Goal: Task Accomplishment & Management: Complete application form

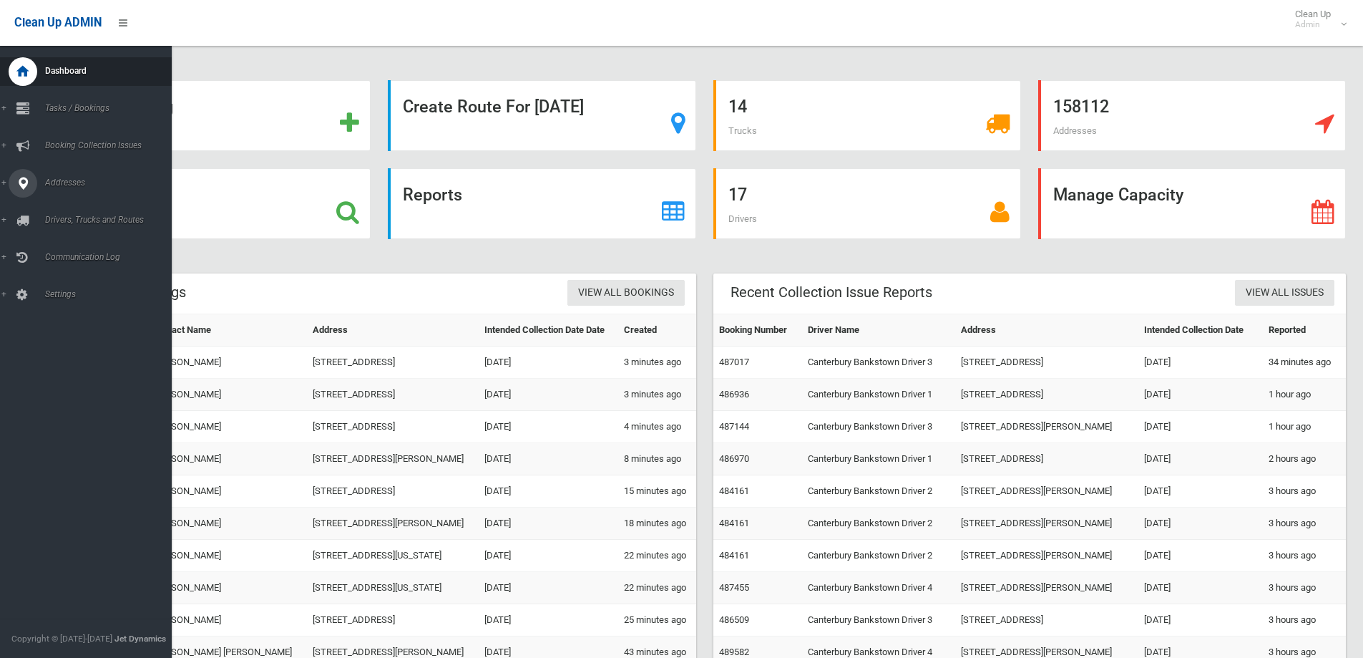
click at [65, 174] on link "Addresses" at bounding box center [91, 183] width 182 height 29
click at [67, 205] on span "All Addresses" at bounding box center [106, 208] width 130 height 10
click at [54, 207] on span "All Addresses" at bounding box center [106, 208] width 130 height 10
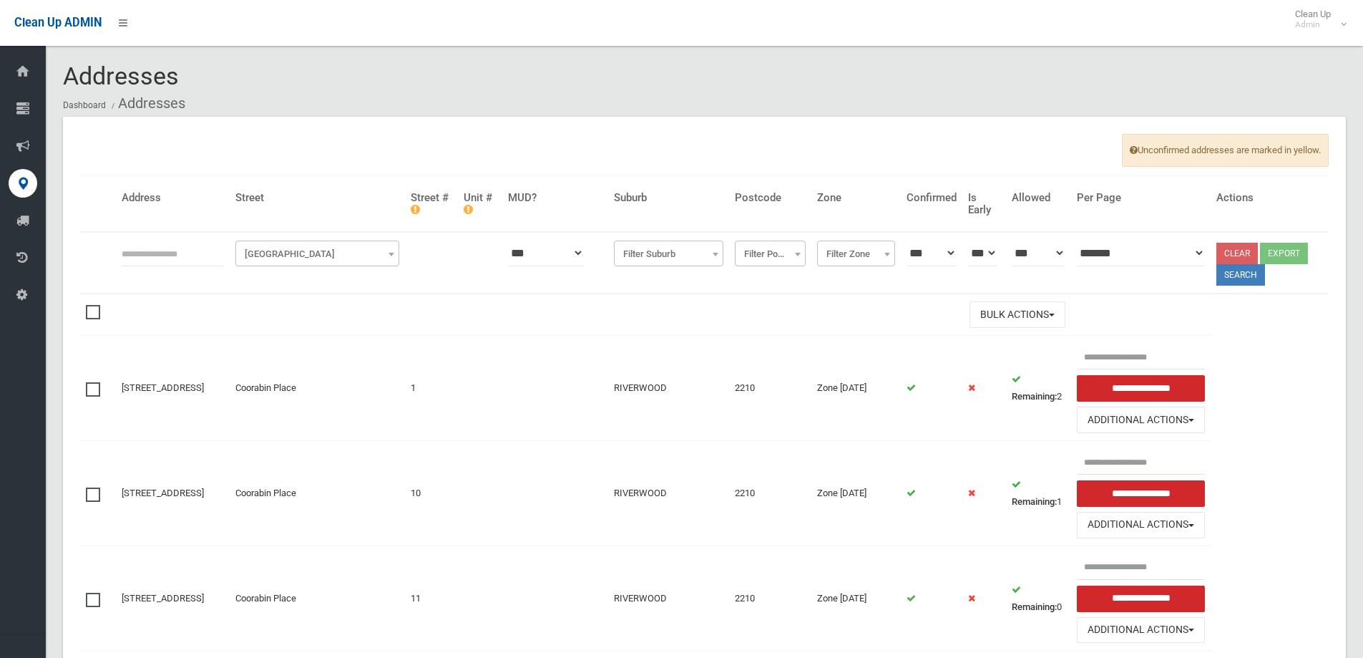
click at [116, 252] on th at bounding box center [173, 263] width 114 height 62
click at [123, 255] on input "text" at bounding box center [173, 253] width 102 height 26
type input "*******"
click at [294, 253] on span "Filter Street" at bounding box center [317, 254] width 157 height 20
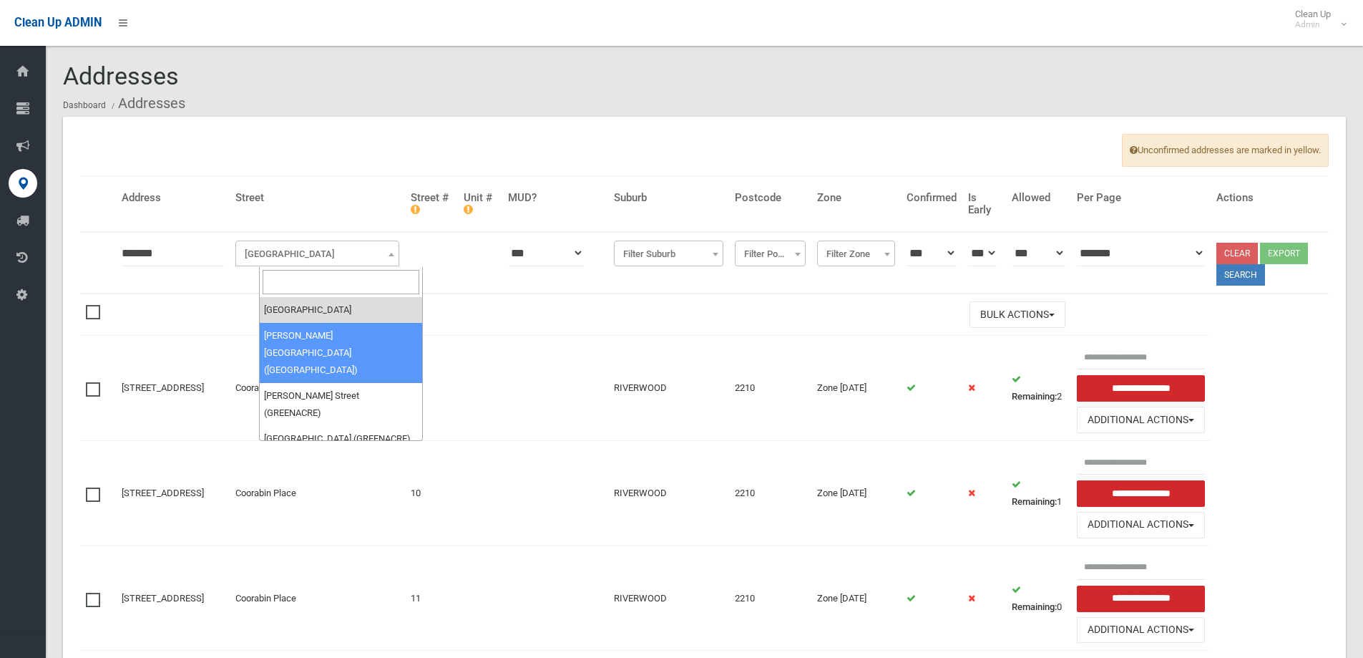
click at [293, 288] on input "search" at bounding box center [341, 282] width 157 height 24
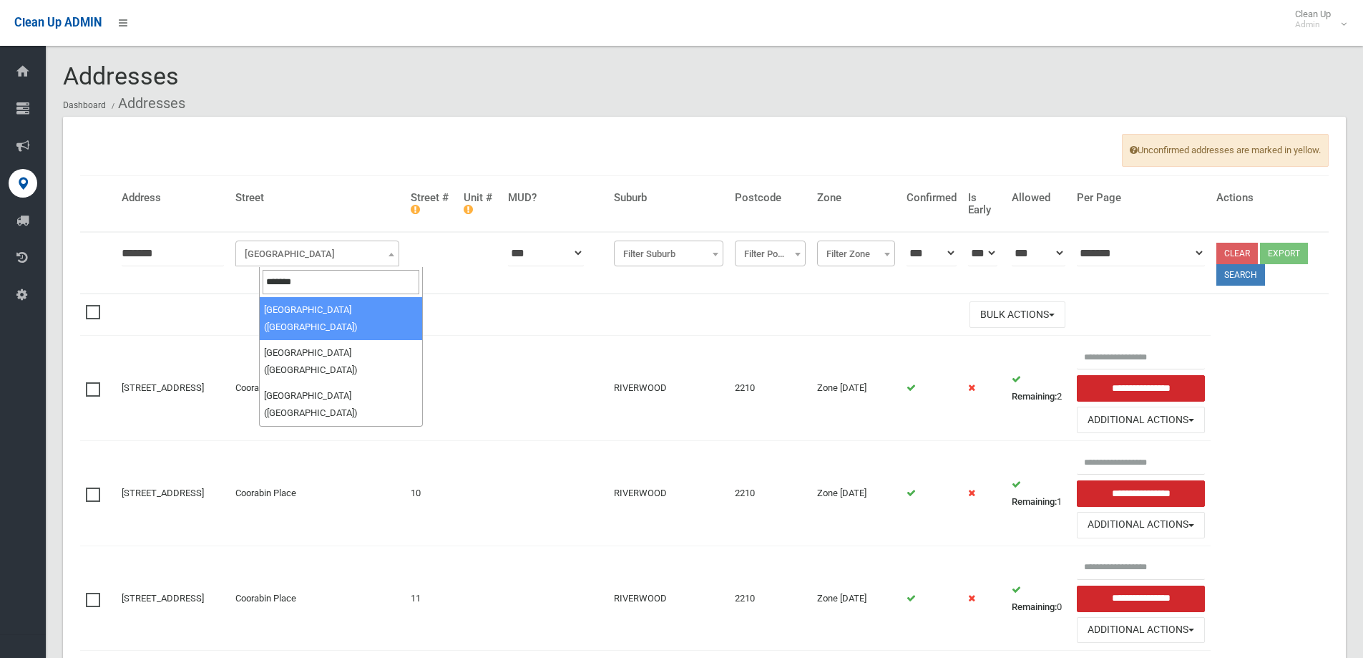
type input "*******"
select select "***"
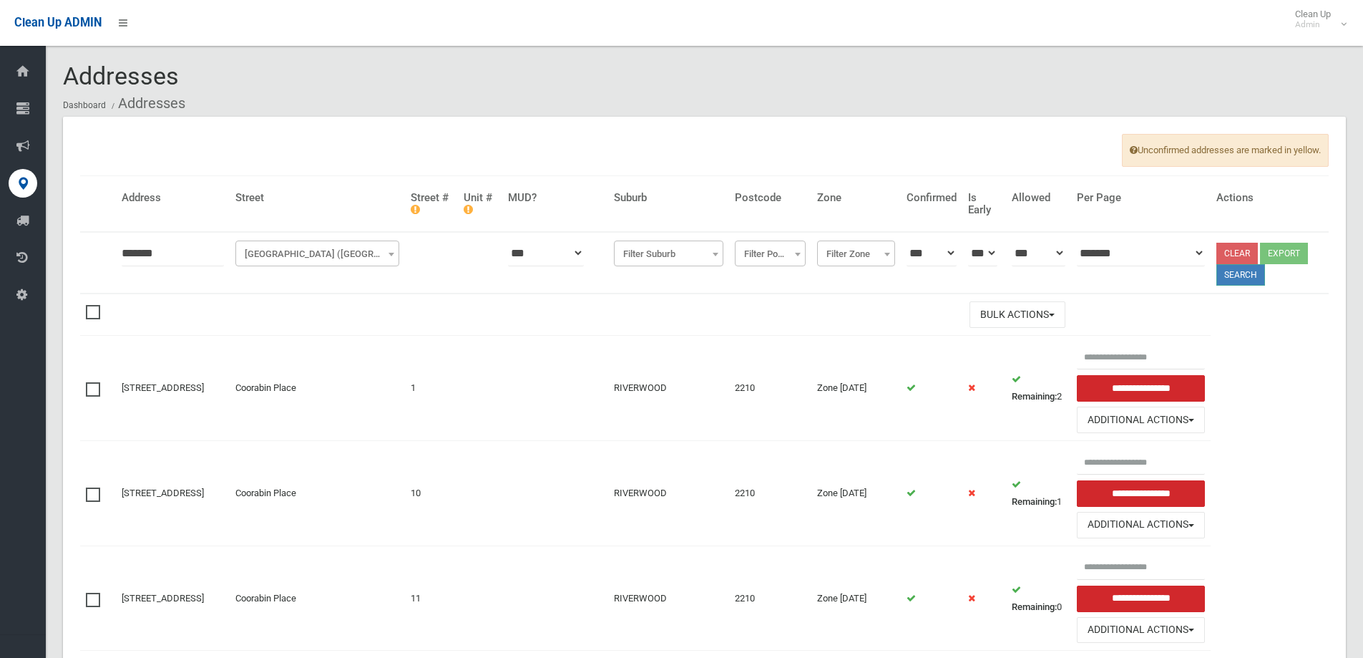
click at [1241, 273] on button "Search" at bounding box center [1241, 274] width 49 height 21
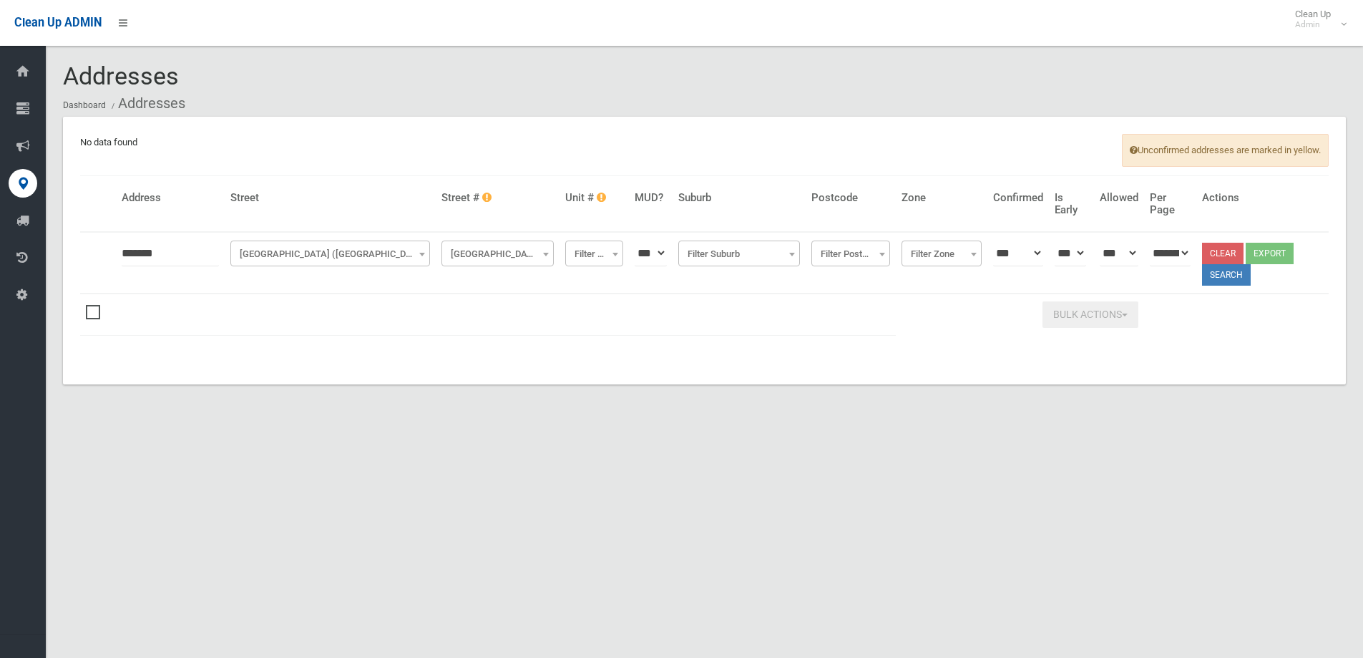
click at [185, 258] on input "*******" at bounding box center [170, 253] width 97 height 26
type input "***"
click at [1230, 271] on button "Search" at bounding box center [1226, 274] width 49 height 21
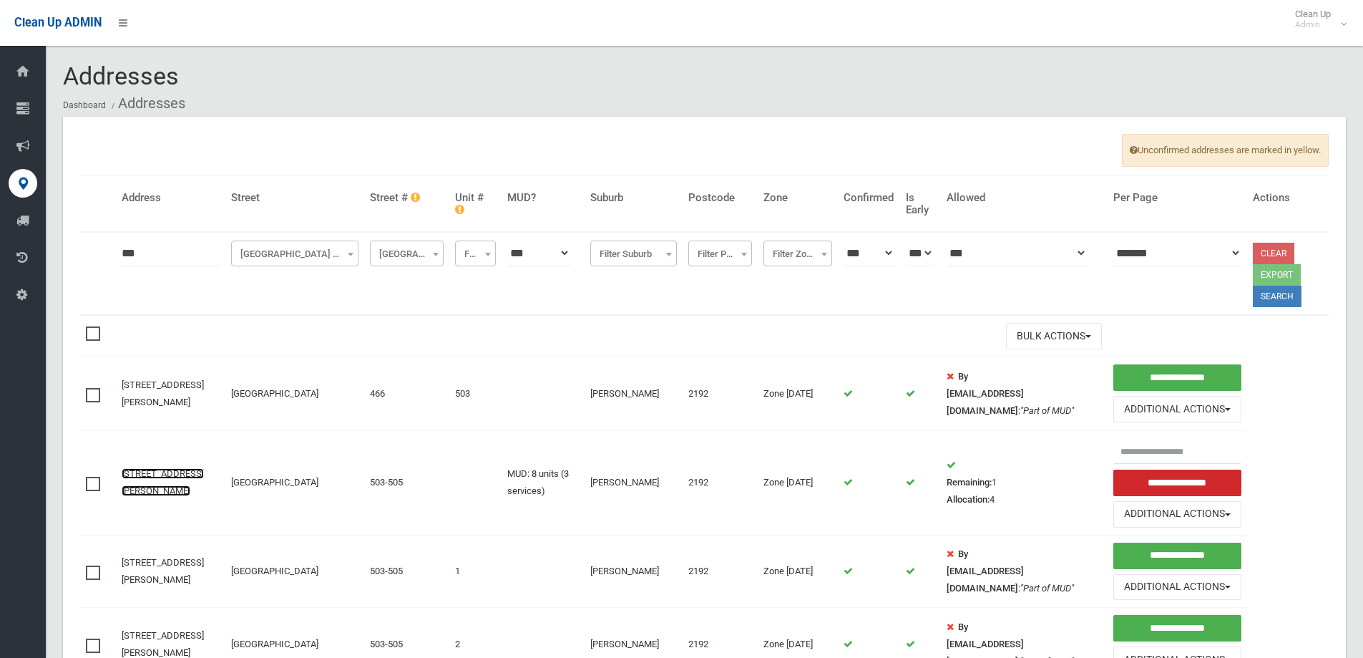
click at [147, 477] on link "503-505 Burwood Road, BELMORE NSW 2192" at bounding box center [163, 482] width 82 height 28
click at [154, 475] on link "[STREET_ADDRESS][PERSON_NAME]" at bounding box center [163, 482] width 82 height 28
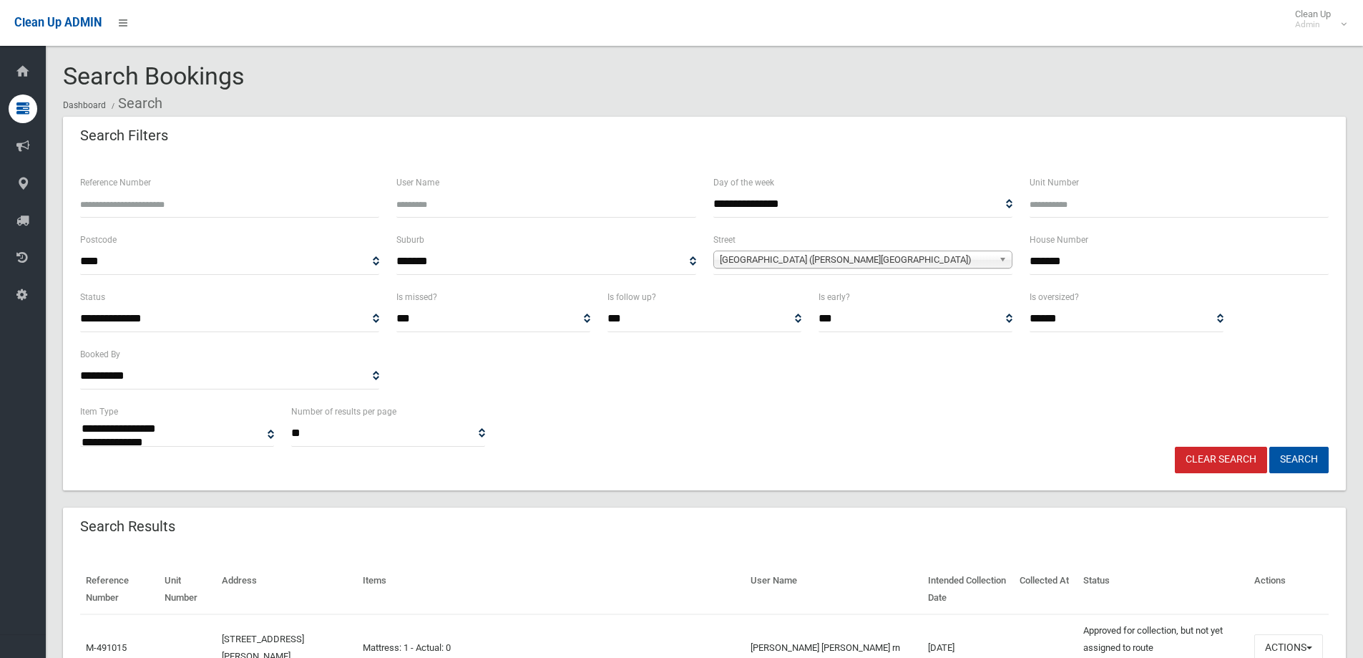
select select
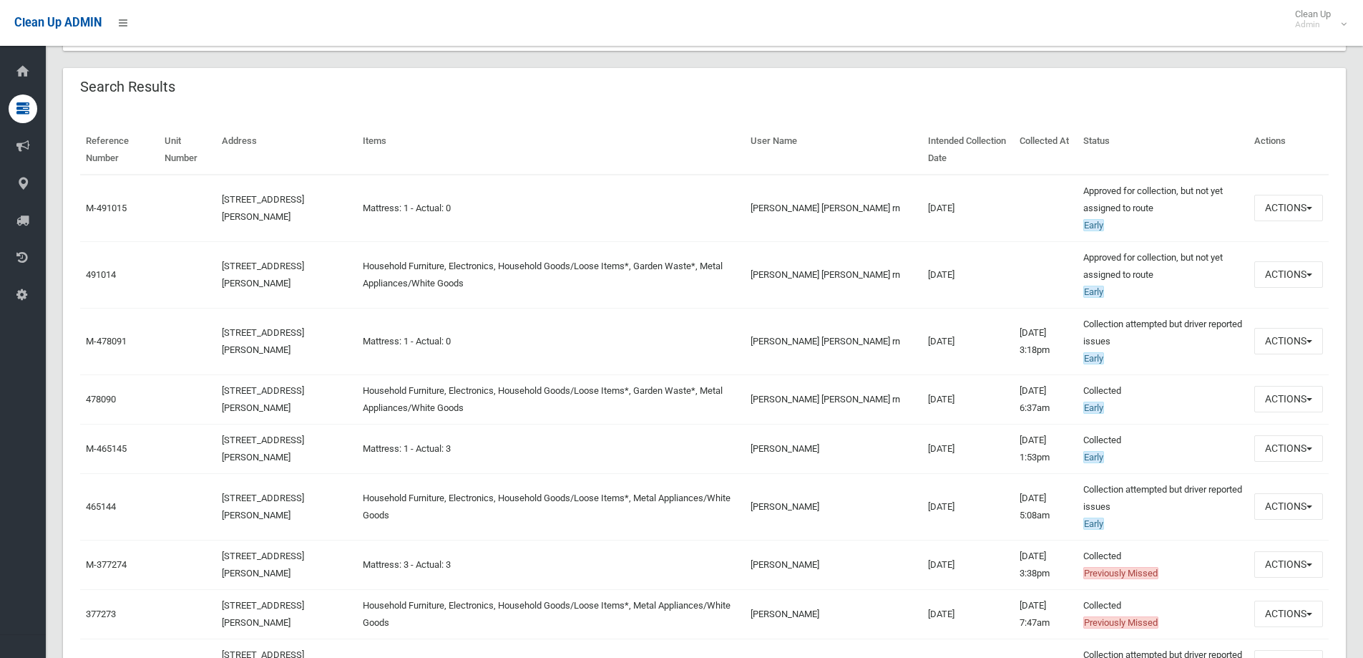
scroll to position [358, 0]
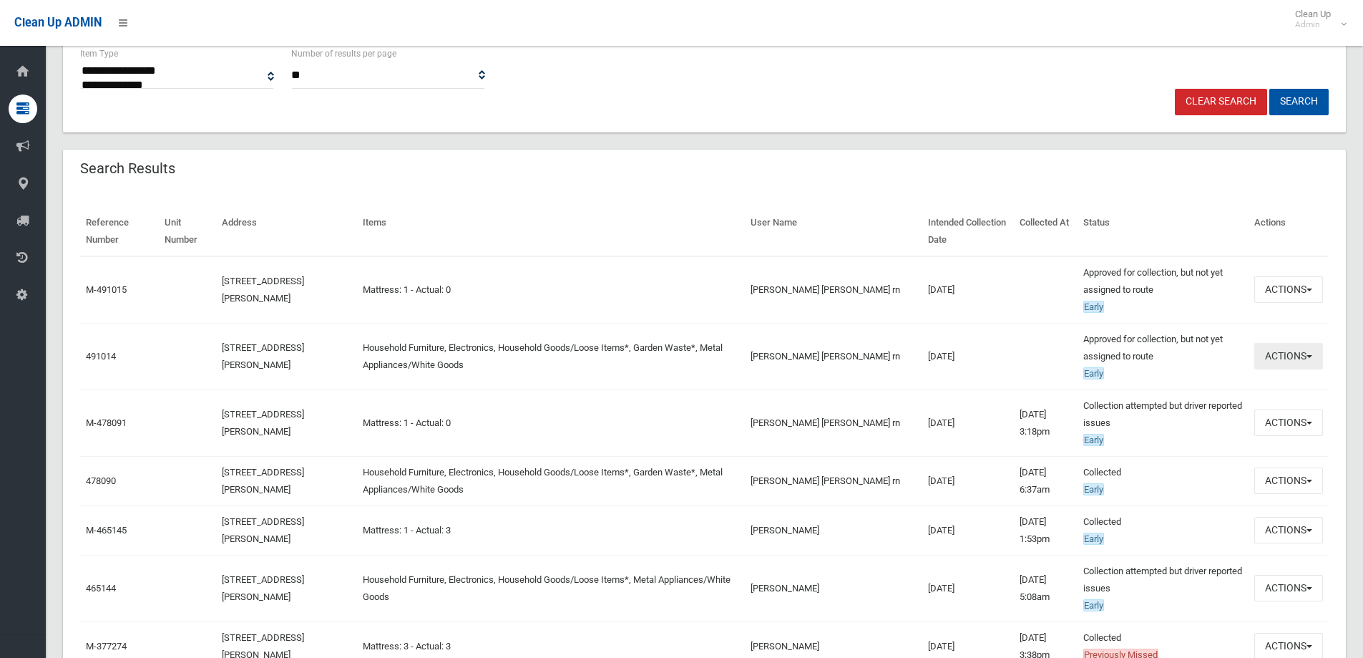
click at [1289, 361] on button "Actions" at bounding box center [1288, 356] width 69 height 26
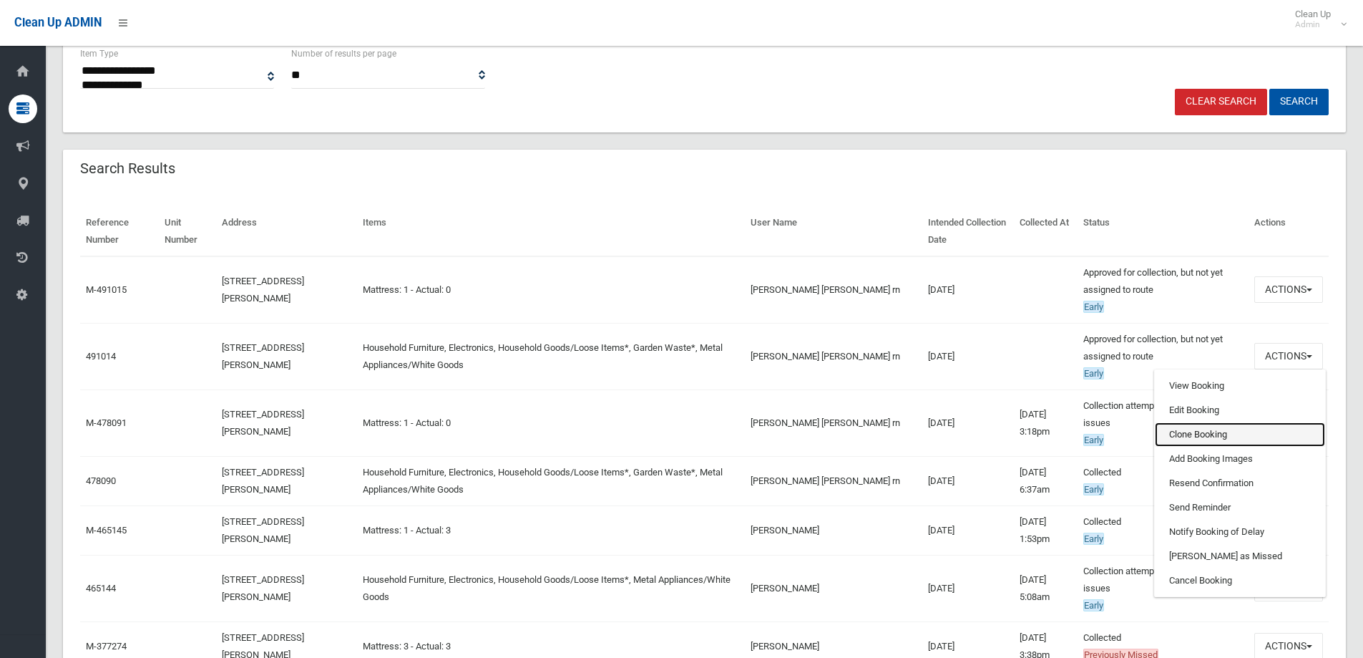
click at [1188, 434] on link "Clone Booking" at bounding box center [1240, 434] width 170 height 24
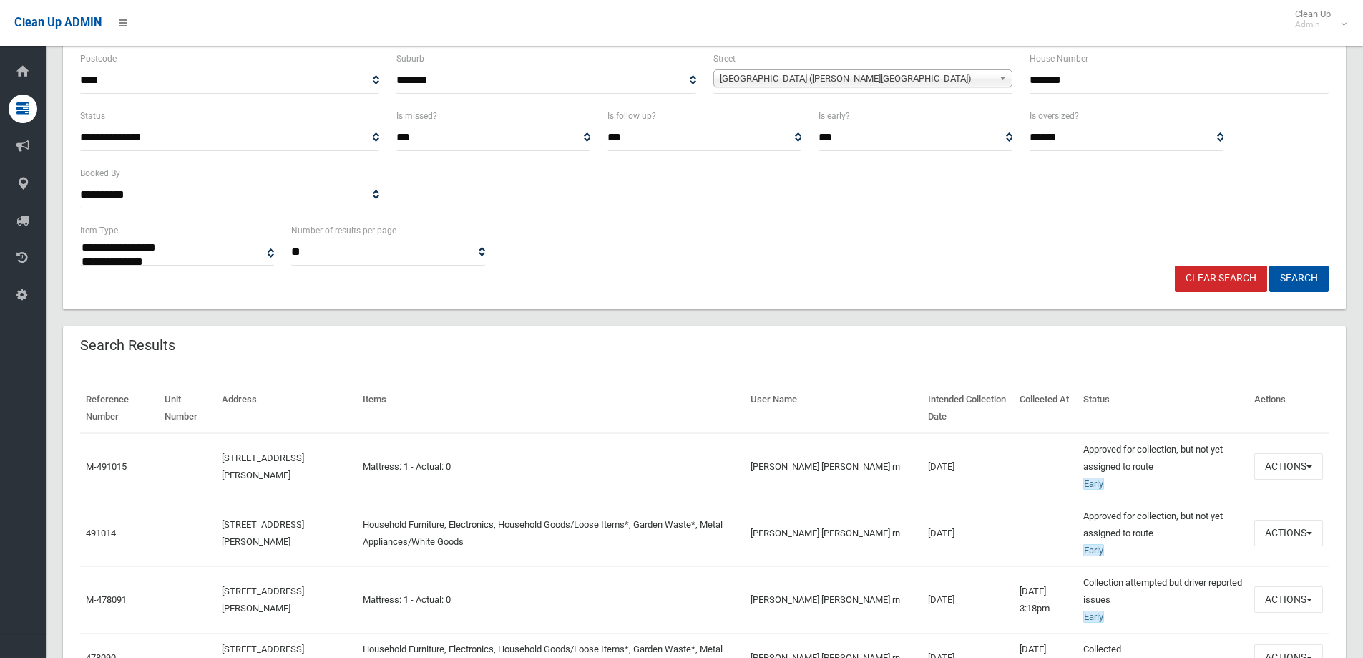
scroll to position [0, 0]
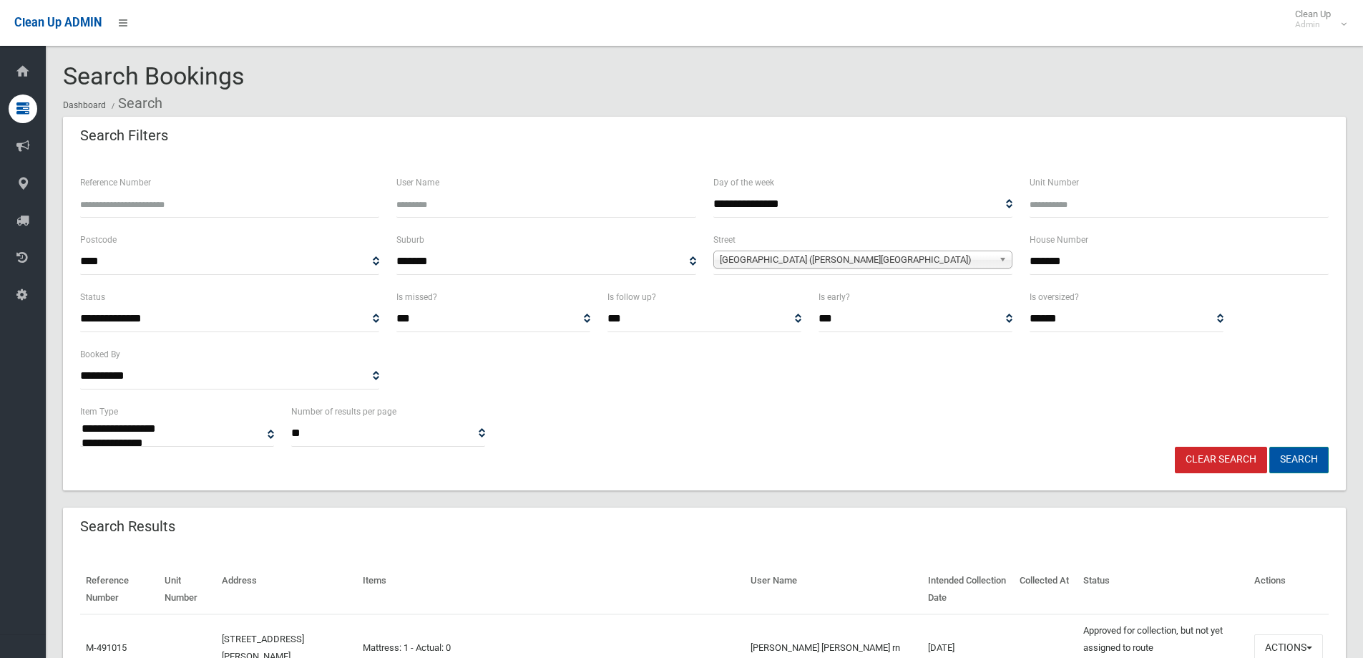
click at [1303, 454] on button "Search" at bounding box center [1298, 460] width 59 height 26
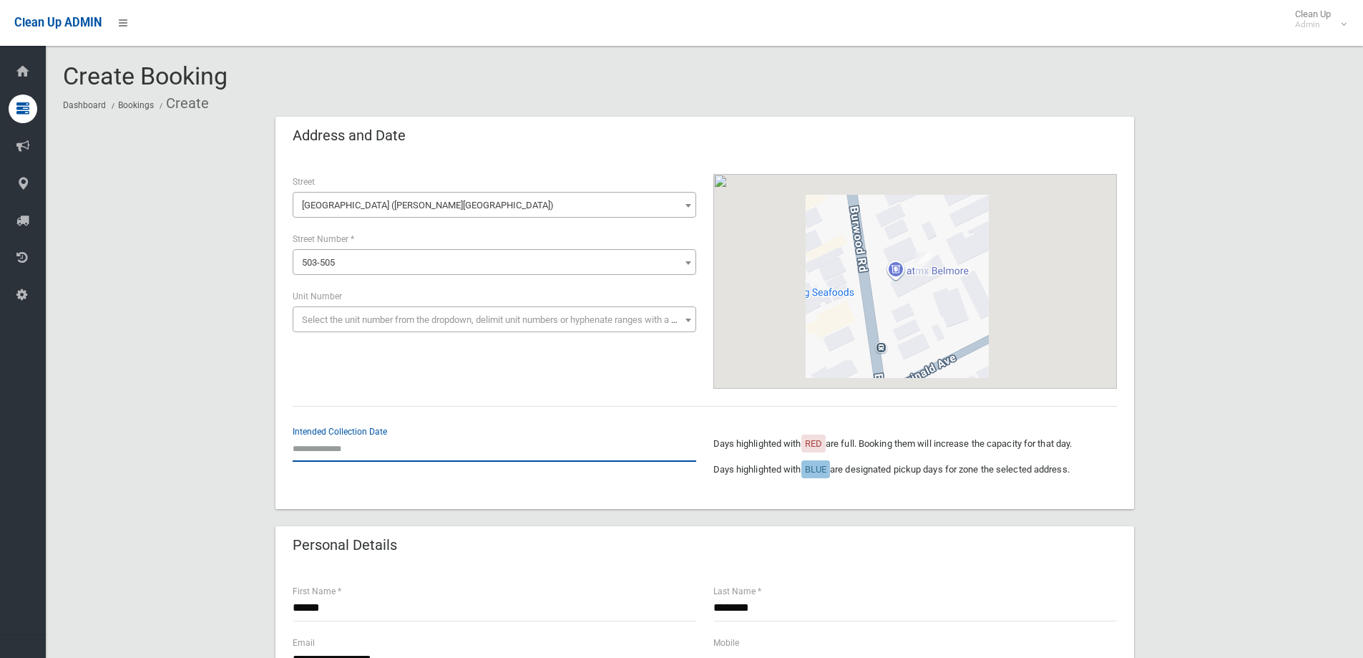
click at [328, 444] on input "text" at bounding box center [495, 448] width 404 height 26
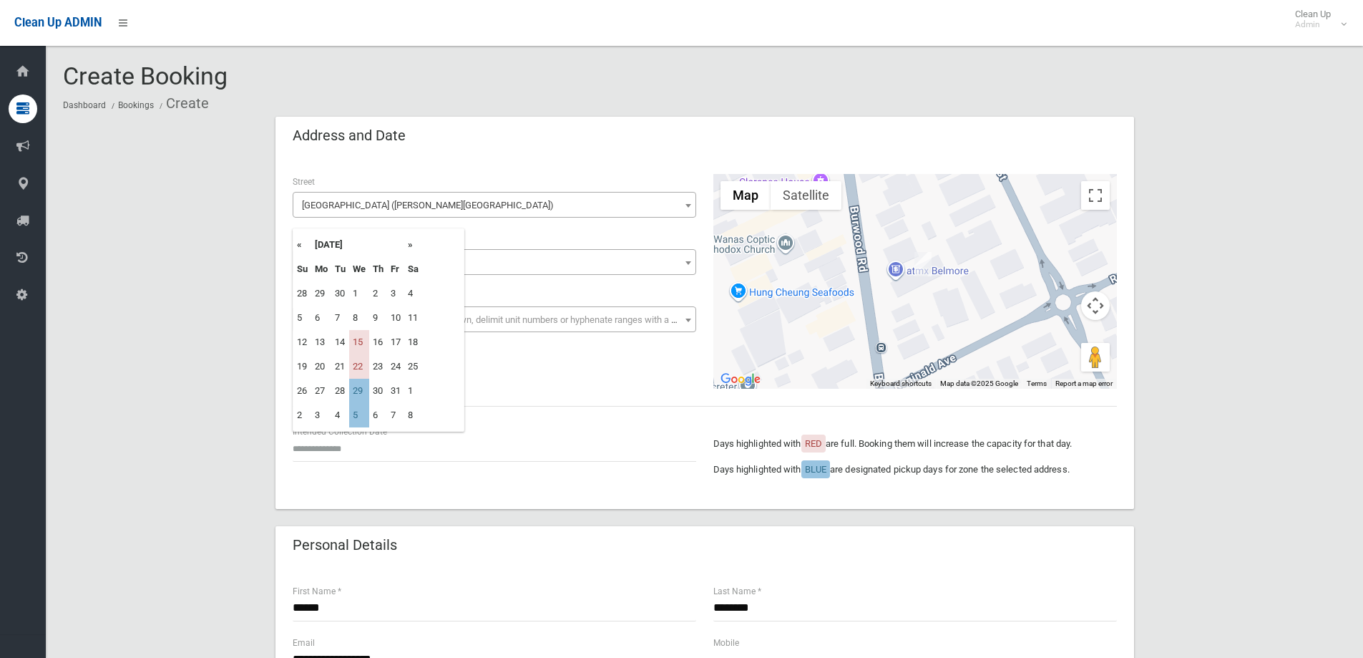
click at [411, 243] on th "»" at bounding box center [413, 245] width 18 height 24
click at [361, 315] on td "10" at bounding box center [359, 318] width 20 height 24
type input "**********"
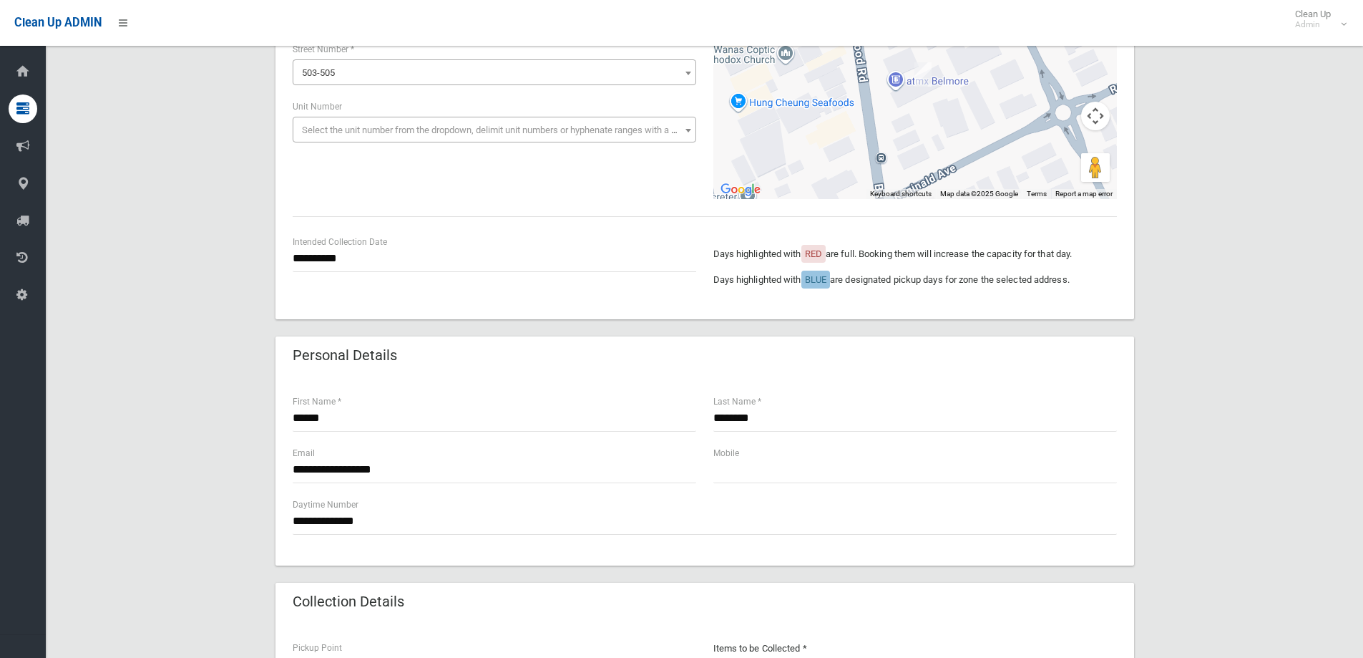
scroll to position [215, 0]
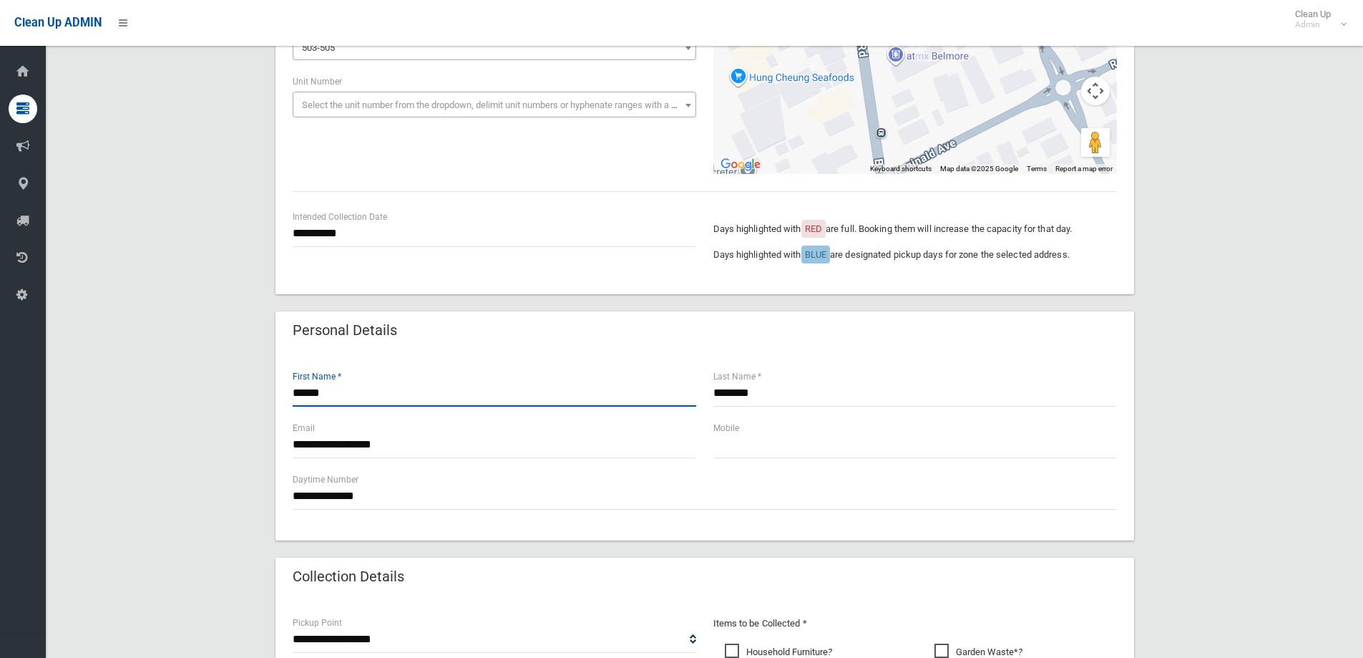
click at [299, 391] on input "******" at bounding box center [495, 393] width 404 height 26
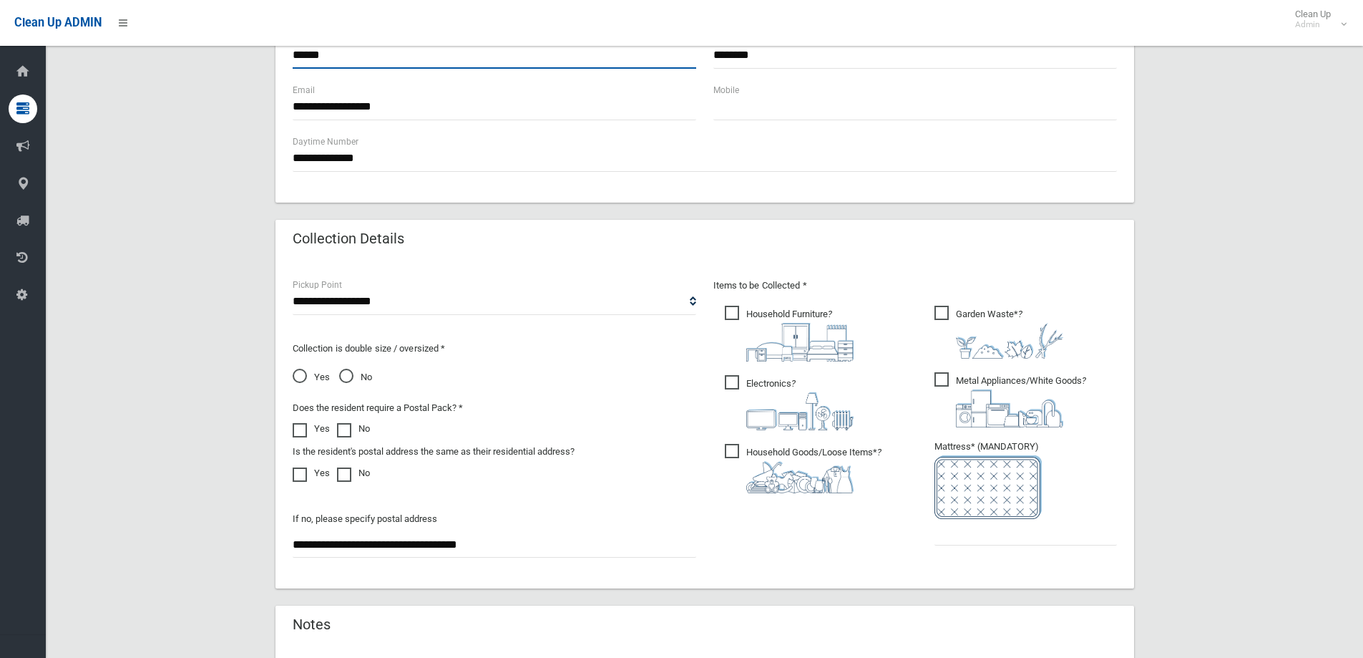
scroll to position [572, 0]
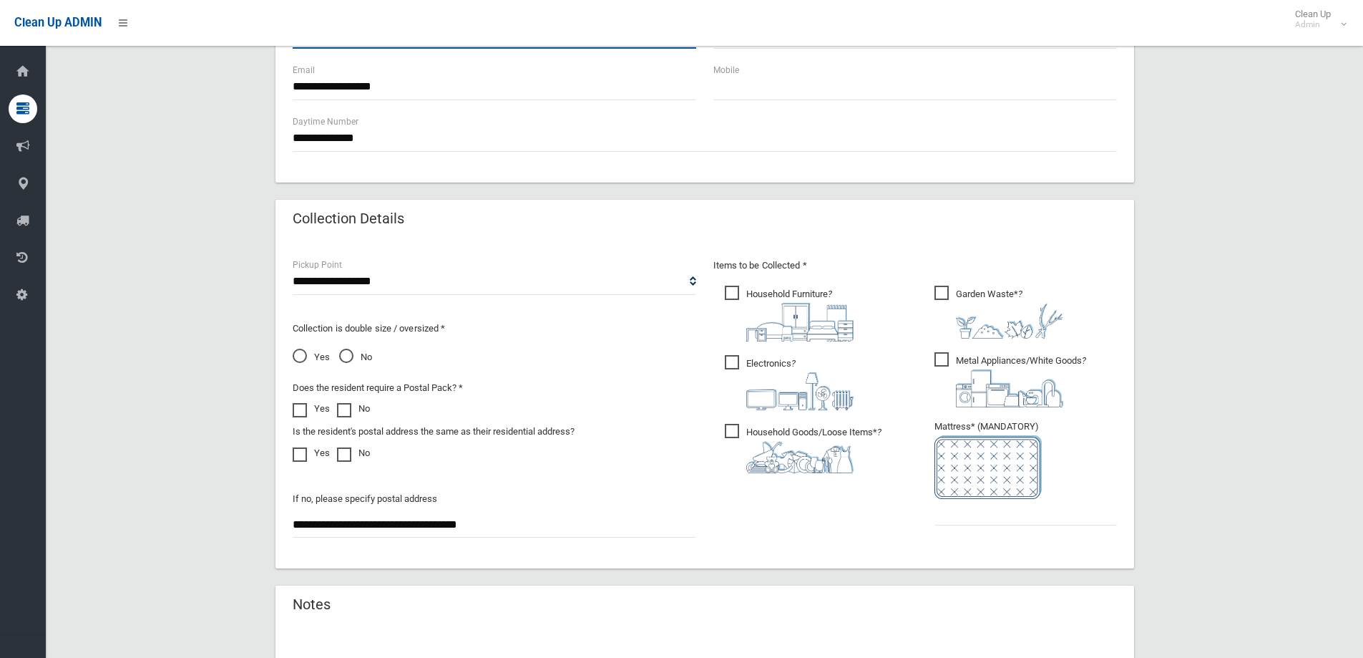
type input "******"
click at [1000, 517] on input "text" at bounding box center [1026, 512] width 182 height 26
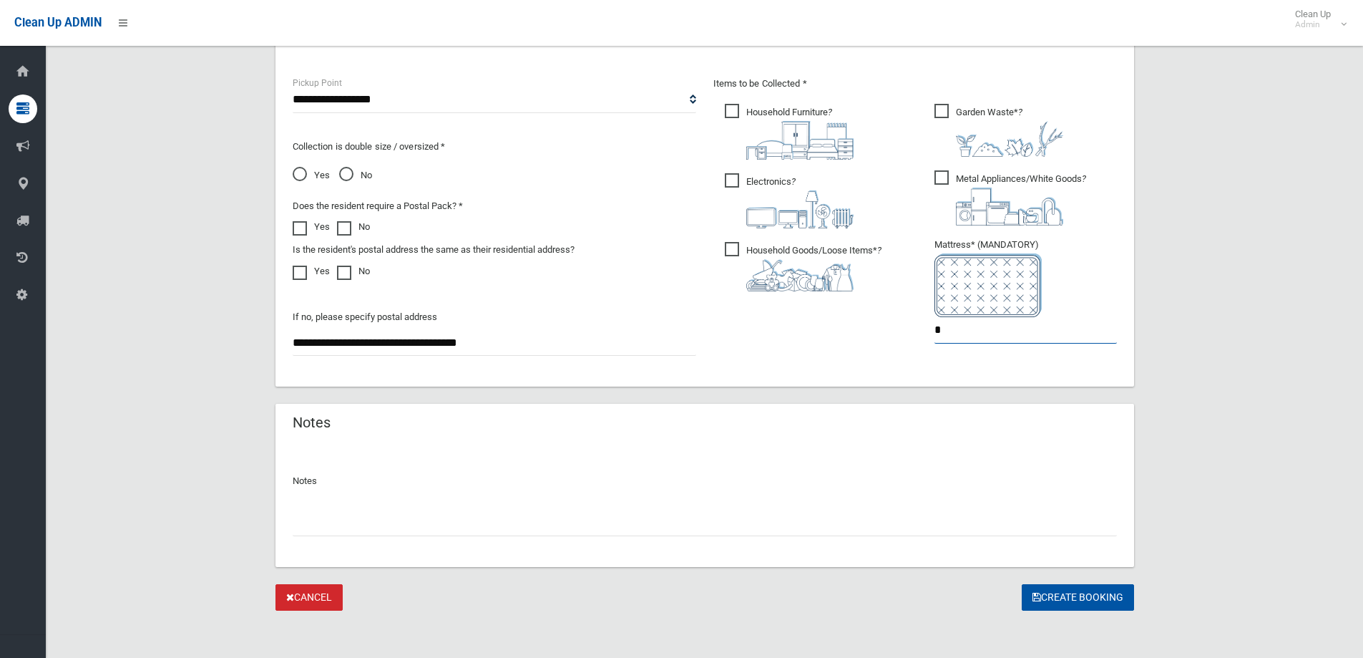
scroll to position [759, 0]
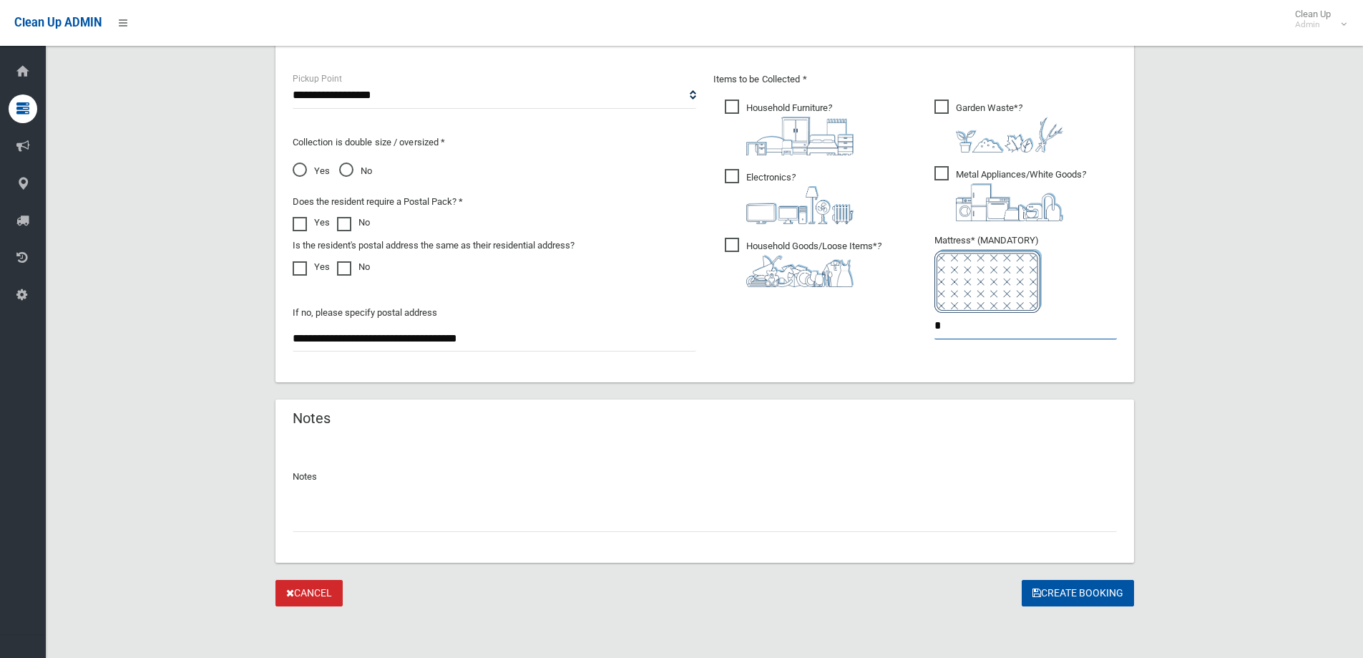
type input "*"
click at [360, 524] on input "text" at bounding box center [705, 518] width 824 height 26
type input "**********"
click at [1053, 593] on button "Create Booking" at bounding box center [1078, 593] width 112 height 26
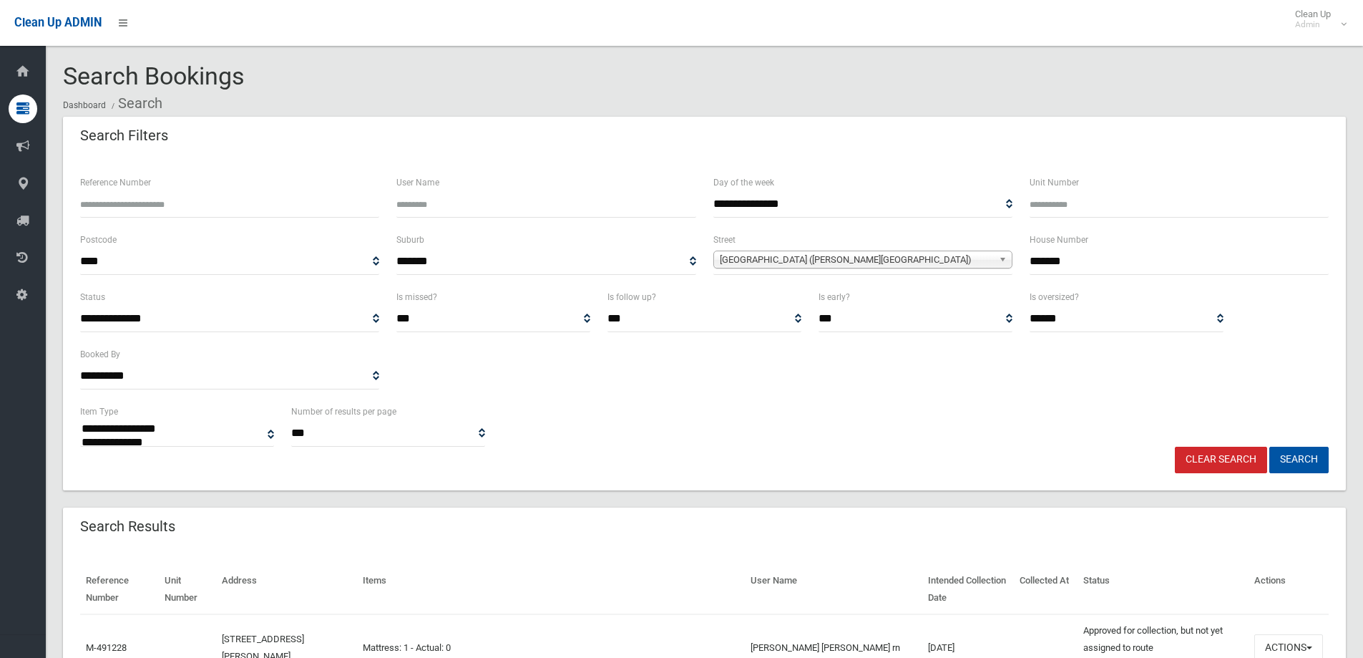
select select
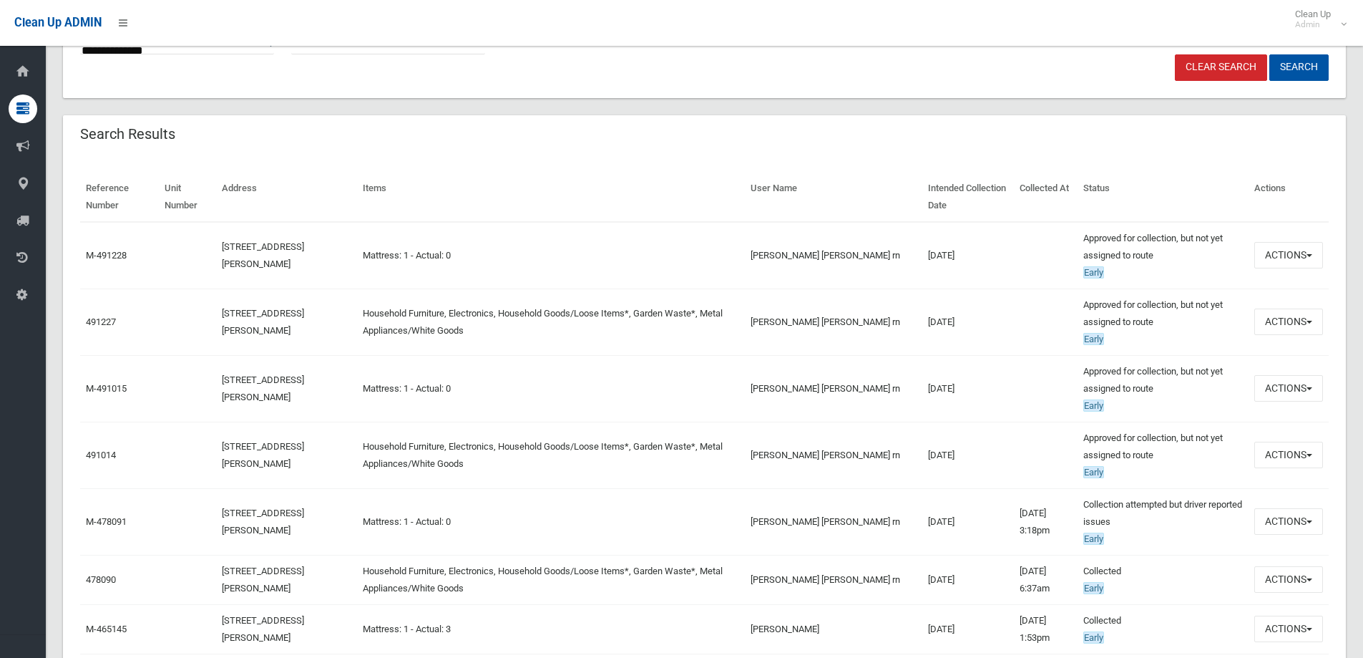
scroll to position [429, 0]
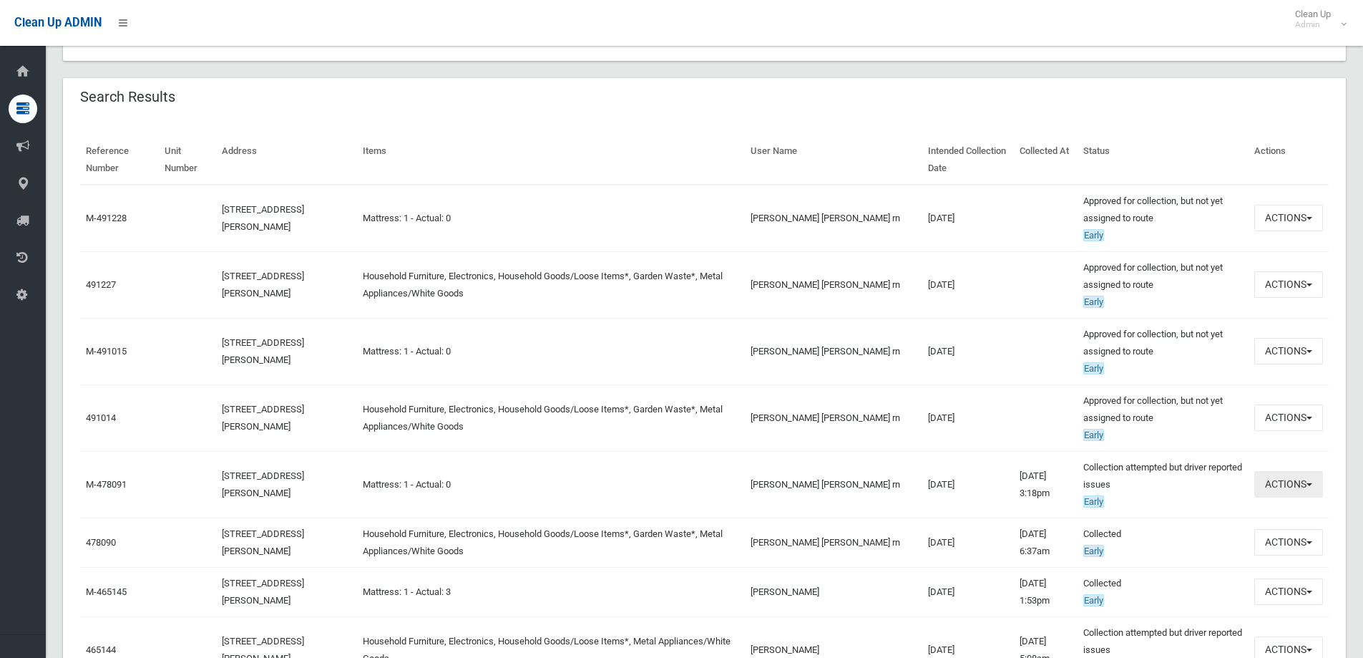
click at [1277, 482] on button "Actions" at bounding box center [1288, 484] width 69 height 26
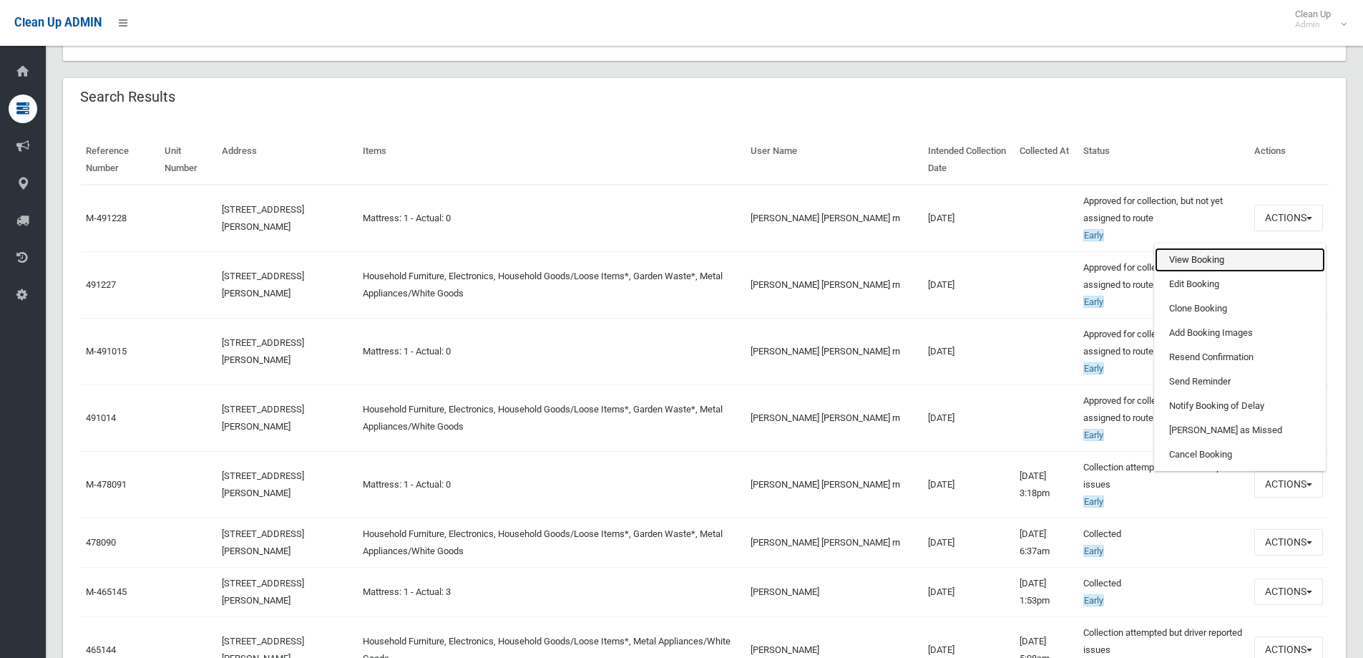
click at [1186, 260] on link "View Booking" at bounding box center [1240, 260] width 170 height 24
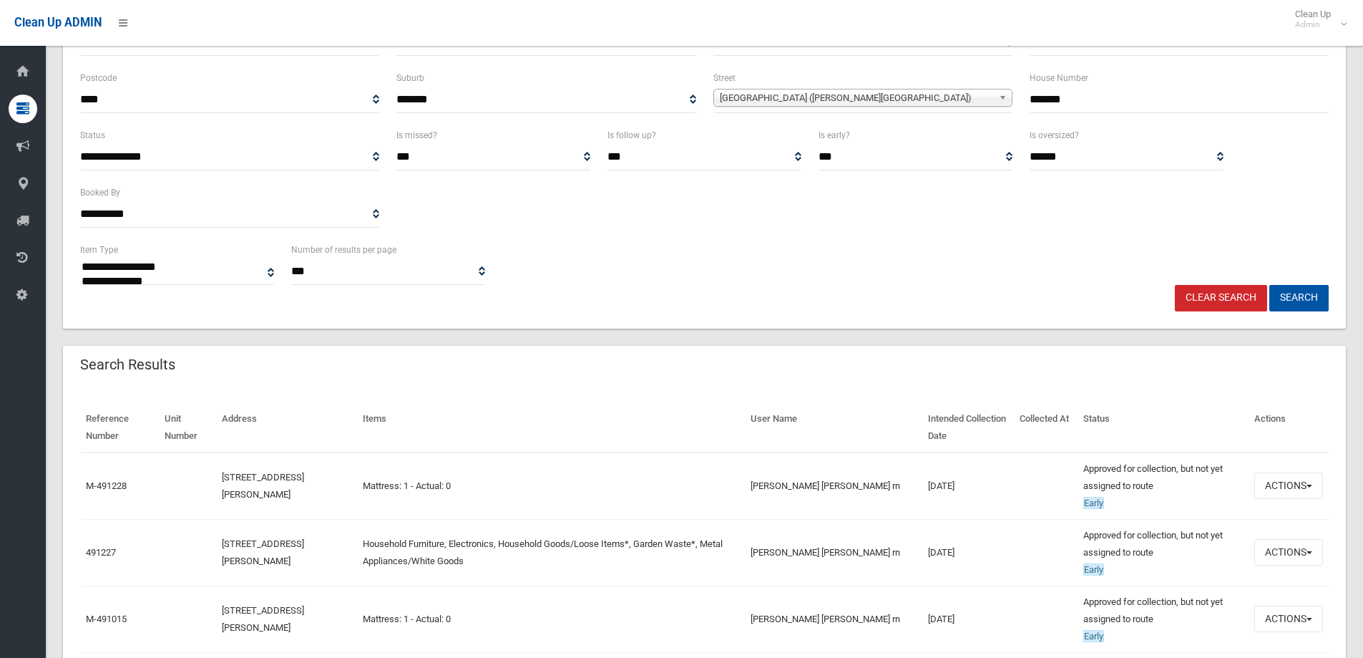
scroll to position [0, 0]
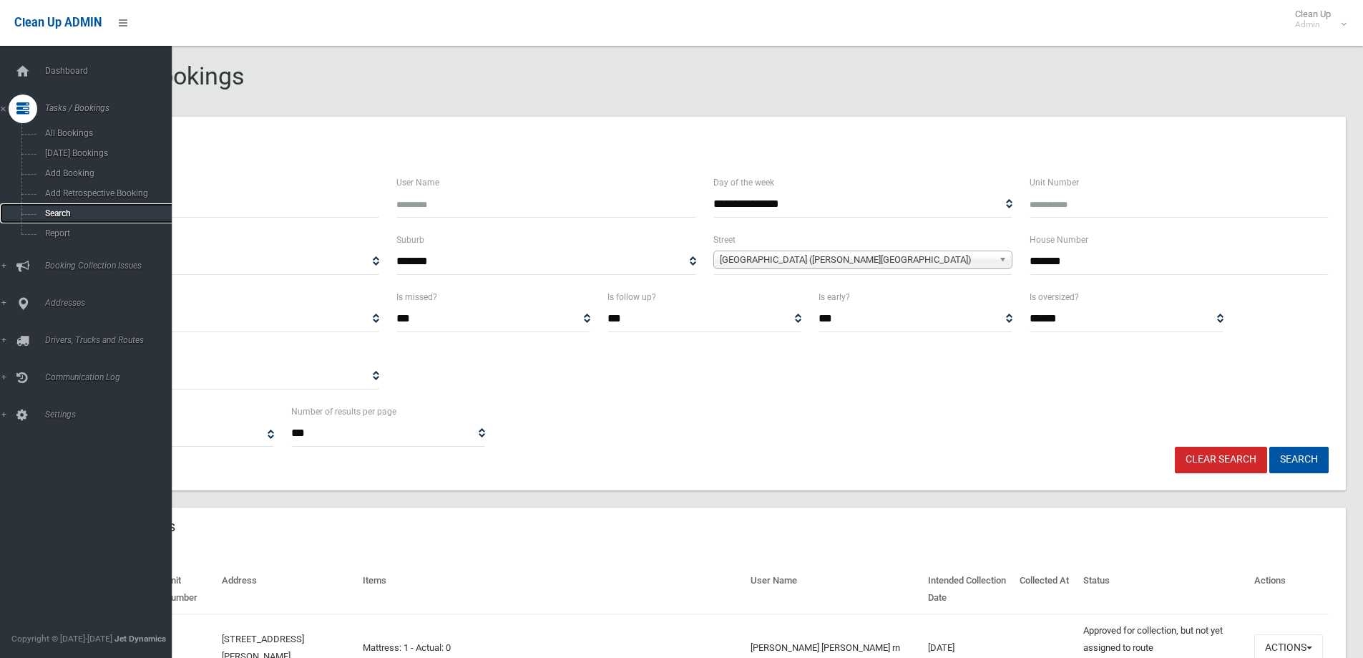
click at [52, 209] on span "Search" at bounding box center [106, 213] width 130 height 10
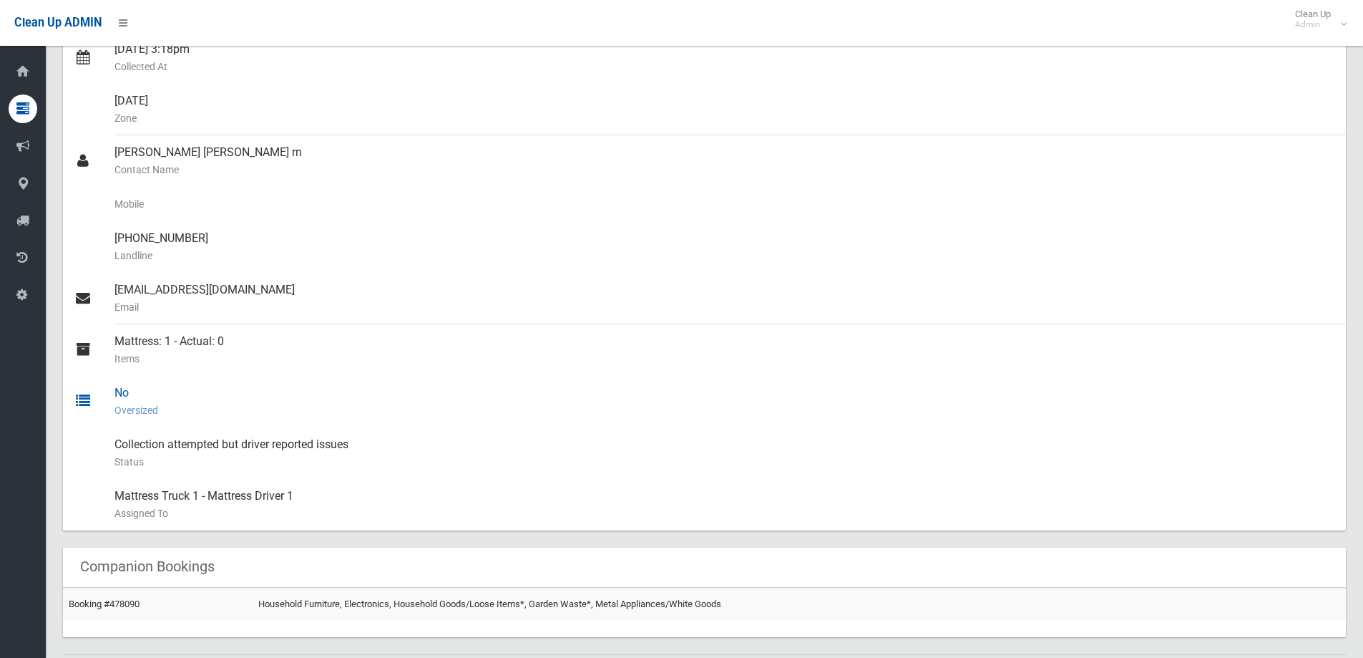
scroll to position [716, 0]
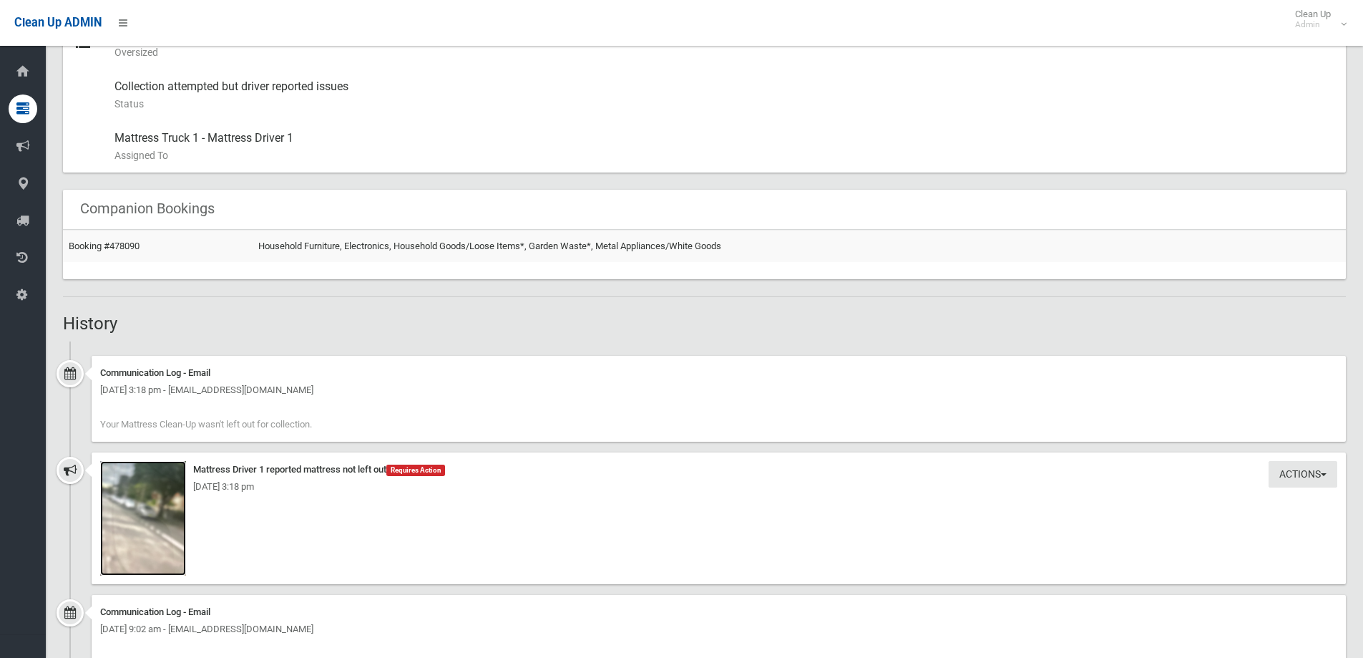
click at [113, 537] on img at bounding box center [143, 518] width 86 height 114
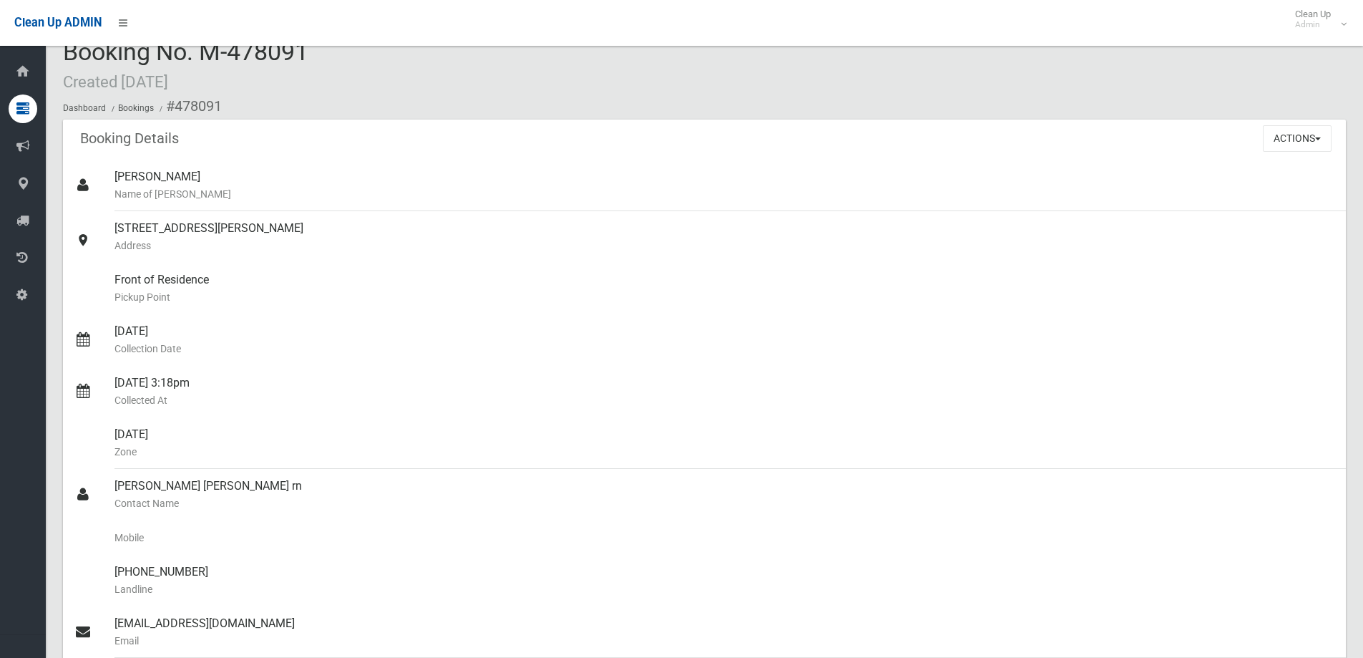
scroll to position [0, 0]
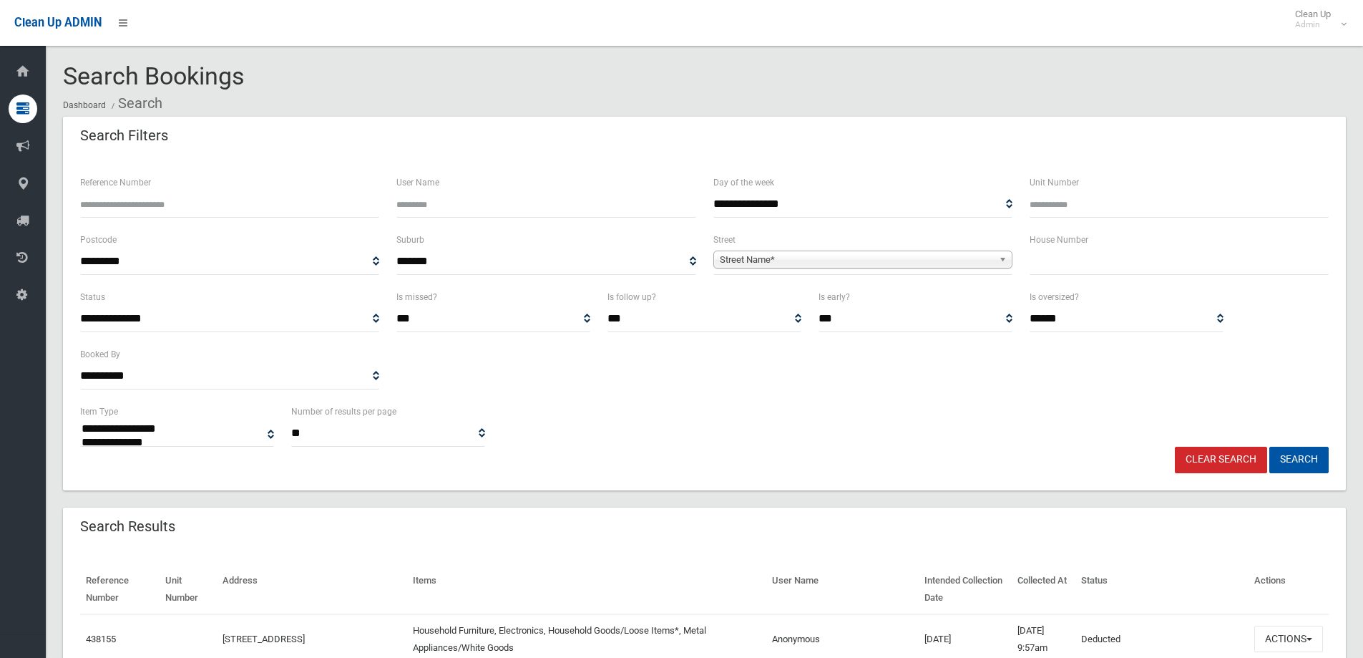
select select
click at [1057, 265] on input "text" at bounding box center [1179, 261] width 299 height 26
type input "***"
click at [746, 258] on span "Street Name*" at bounding box center [856, 259] width 273 height 17
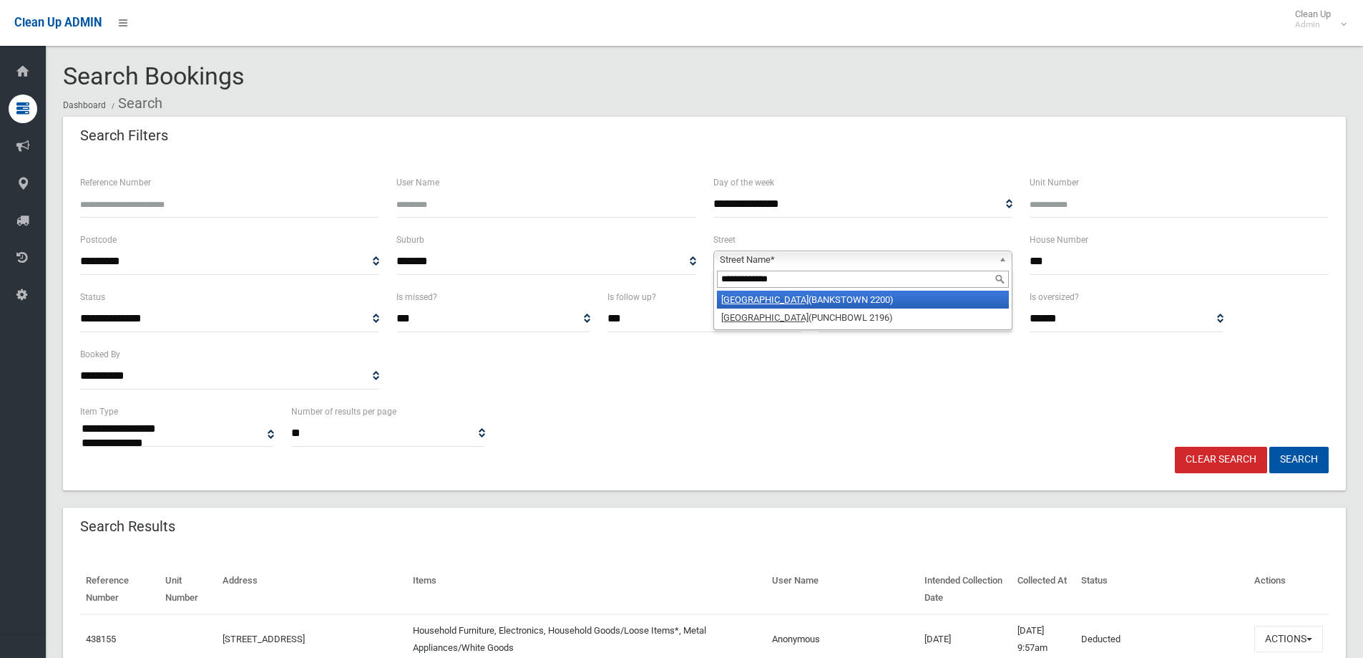
type input "**********"
click at [761, 303] on em "South Terrace" at bounding box center [764, 299] width 87 height 11
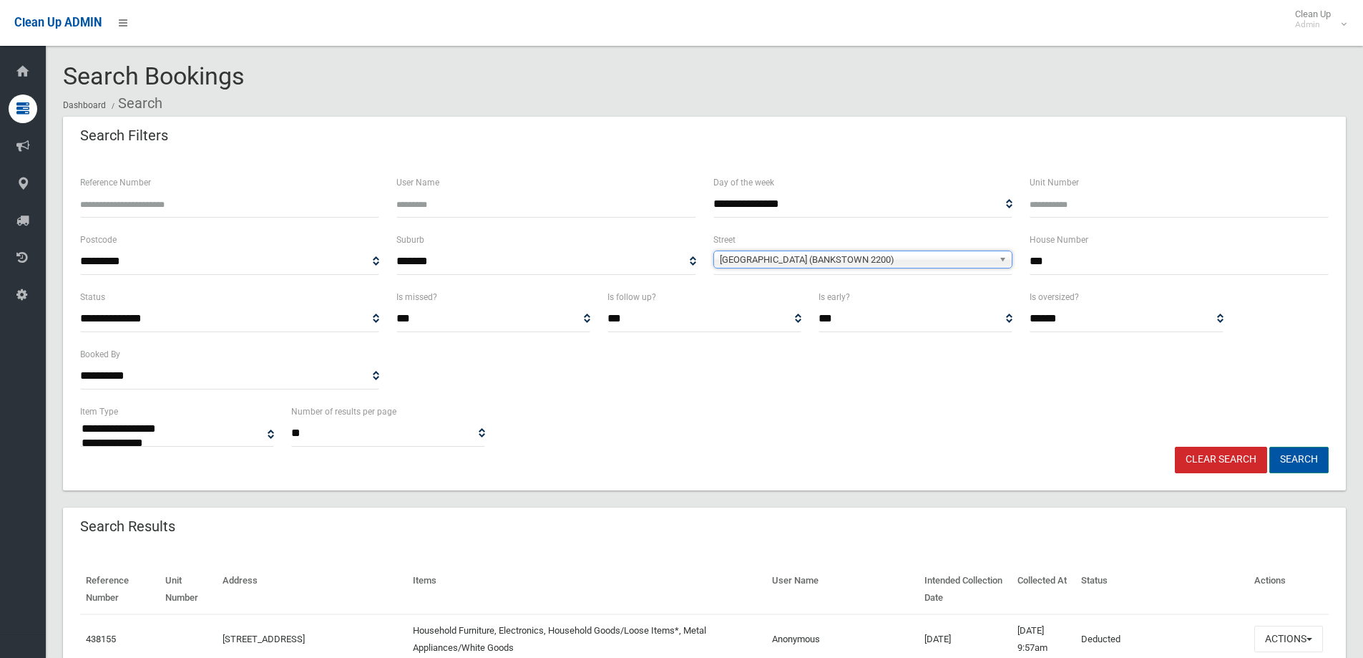
click at [1300, 457] on button "Search" at bounding box center [1298, 460] width 59 height 26
click at [1297, 462] on button "Search" at bounding box center [1298, 460] width 59 height 26
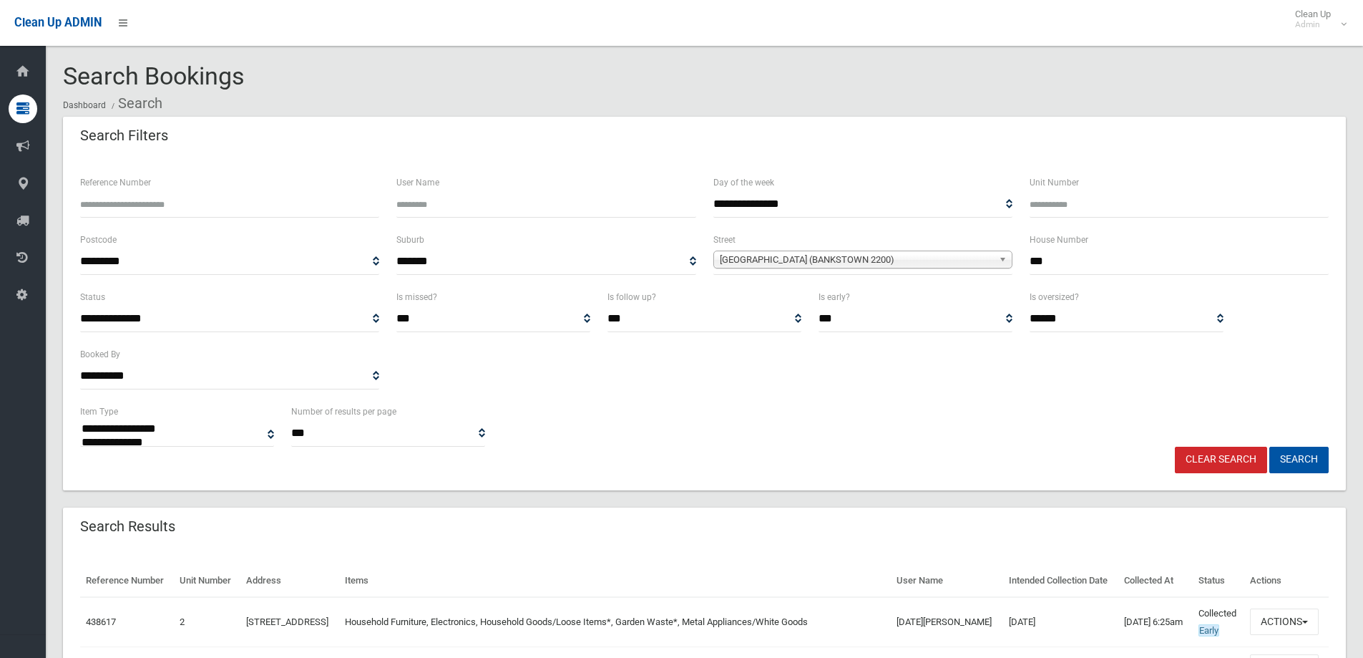
select select
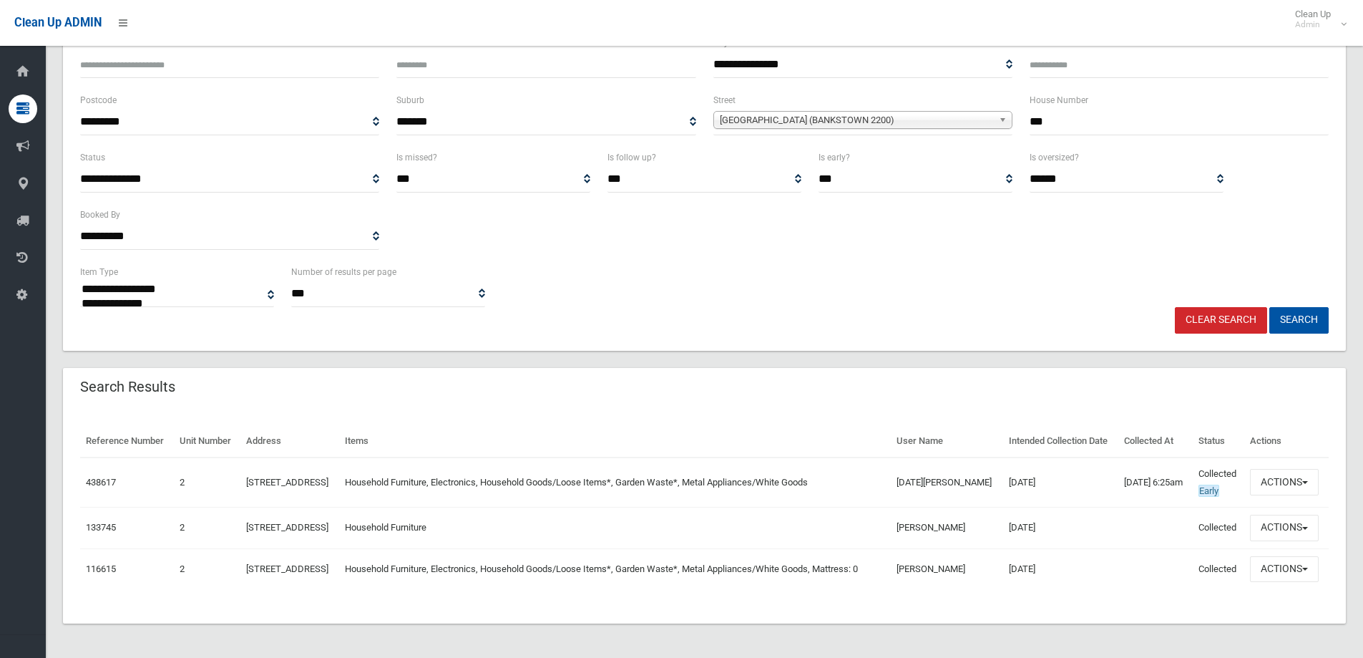
scroll to position [143, 0]
click at [1286, 495] on button "Actions" at bounding box center [1284, 482] width 69 height 26
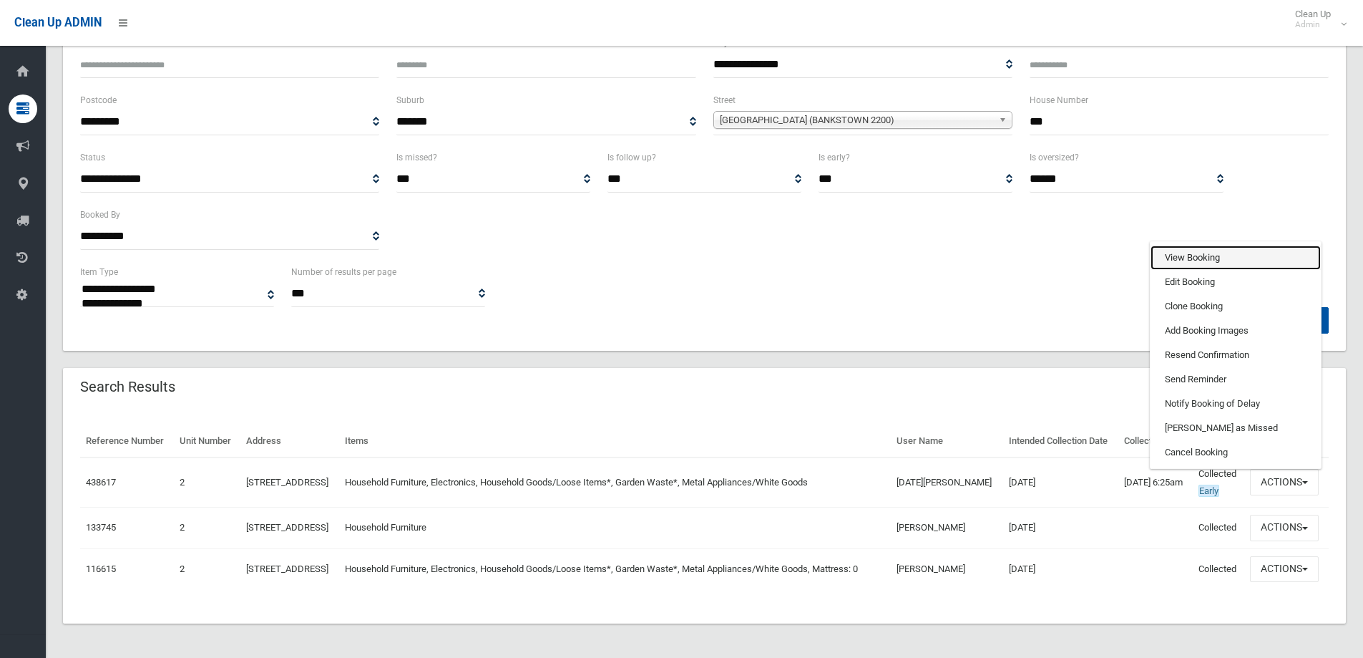
click at [1193, 270] on link "View Booking" at bounding box center [1236, 257] width 170 height 24
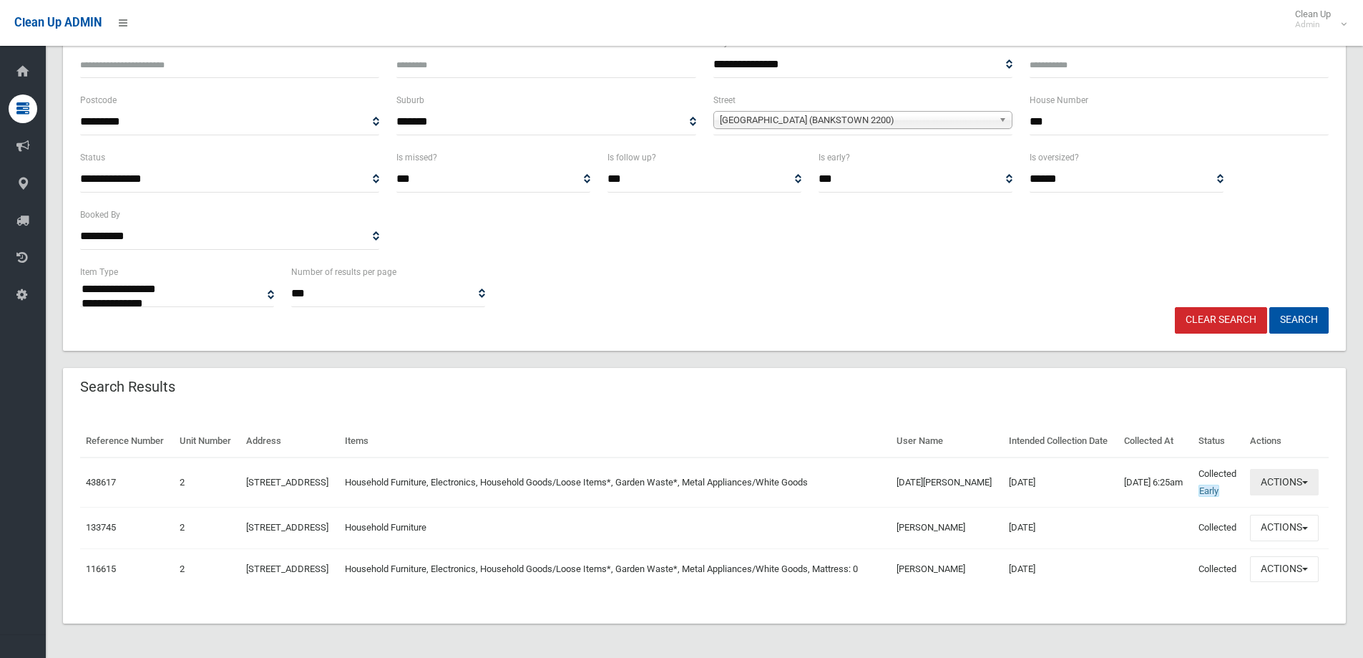
click at [1278, 495] on button "Actions" at bounding box center [1284, 482] width 69 height 26
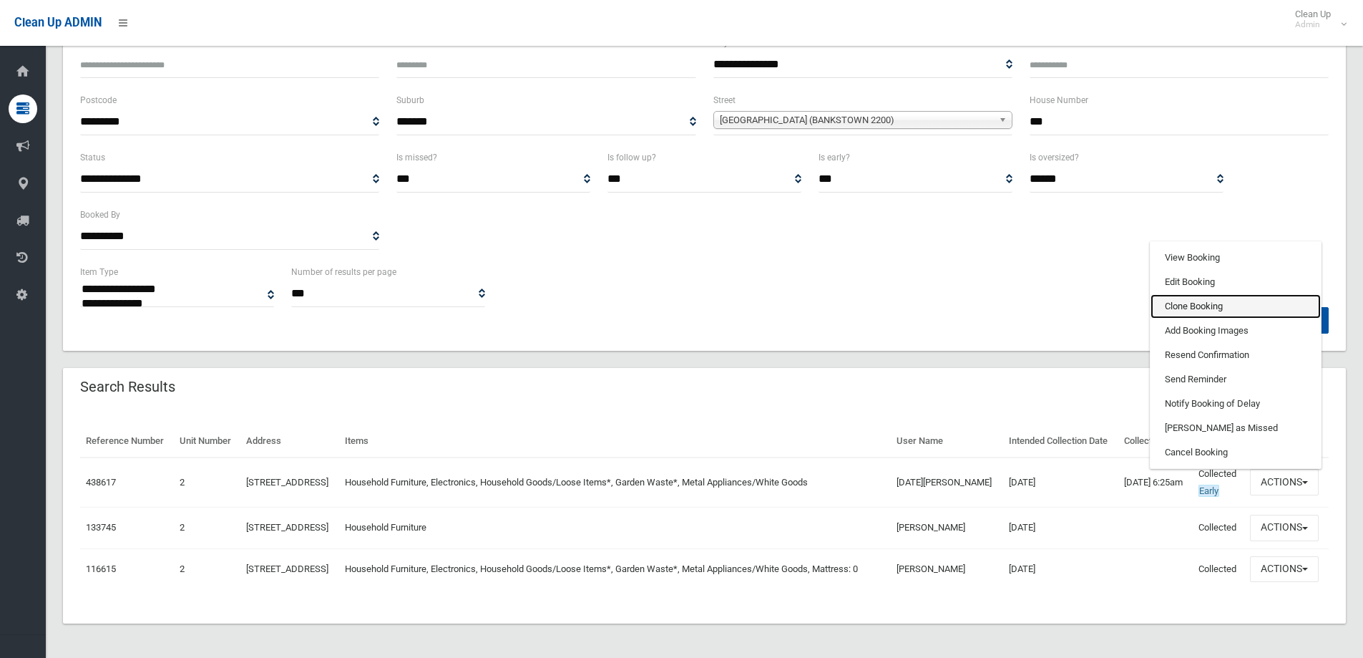
click at [1189, 318] on link "Clone Booking" at bounding box center [1236, 306] width 170 height 24
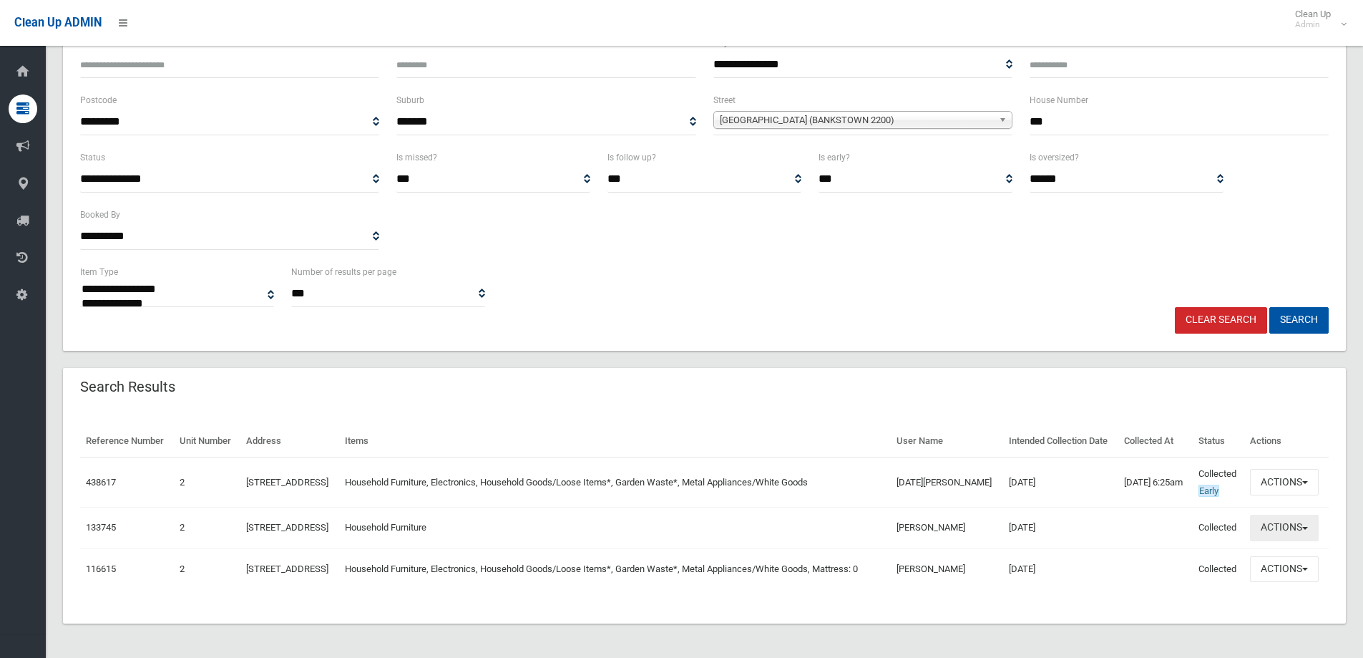
click at [1279, 541] on button "Actions" at bounding box center [1284, 528] width 69 height 26
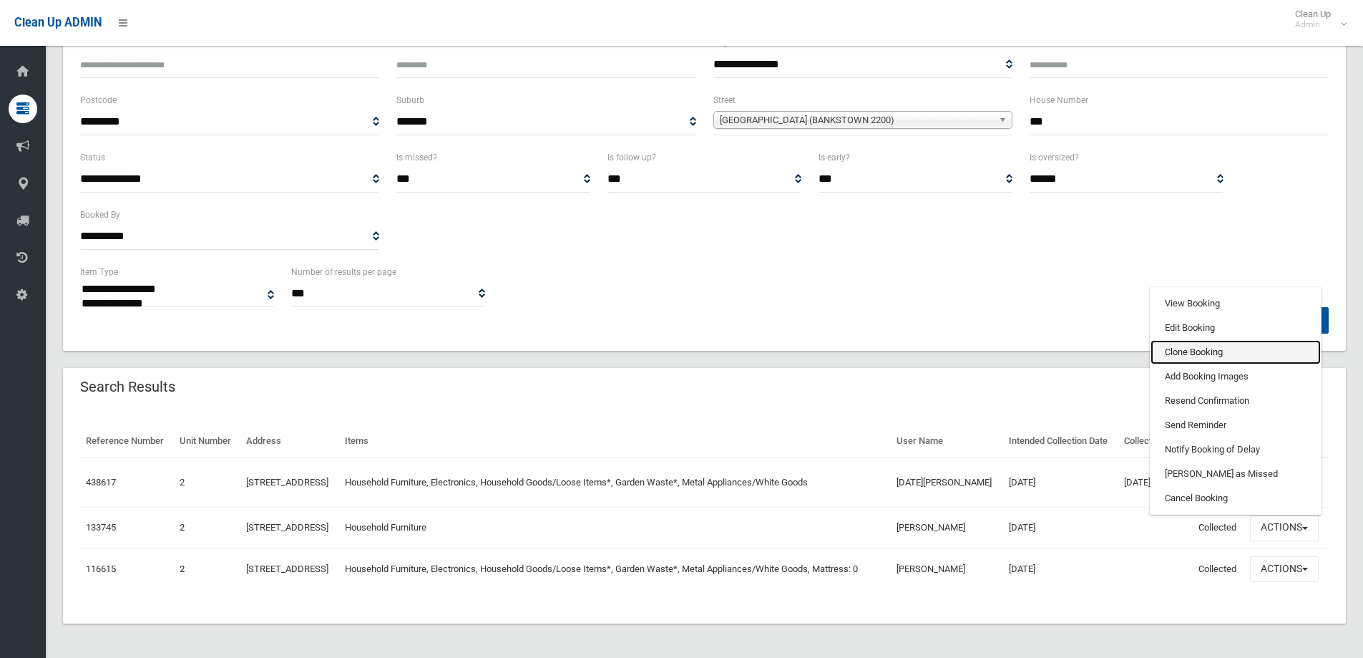
click at [1190, 364] on link "Clone Booking" at bounding box center [1236, 352] width 170 height 24
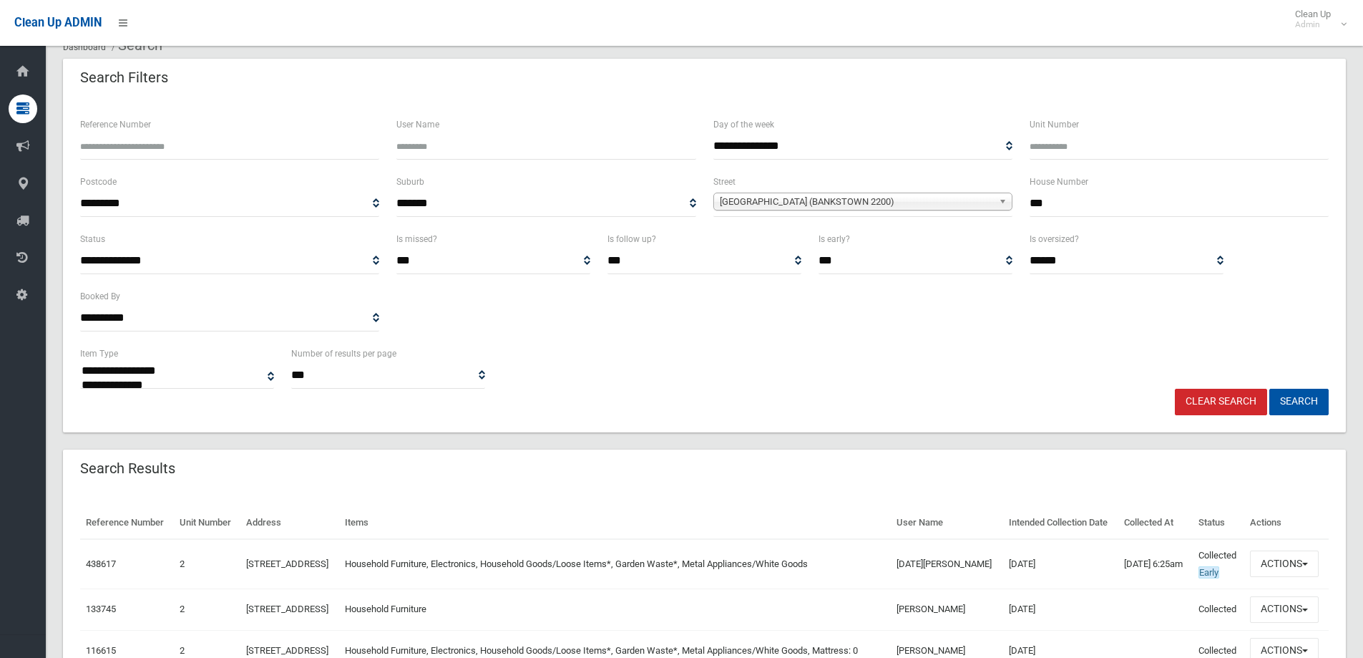
scroll to position [0, 0]
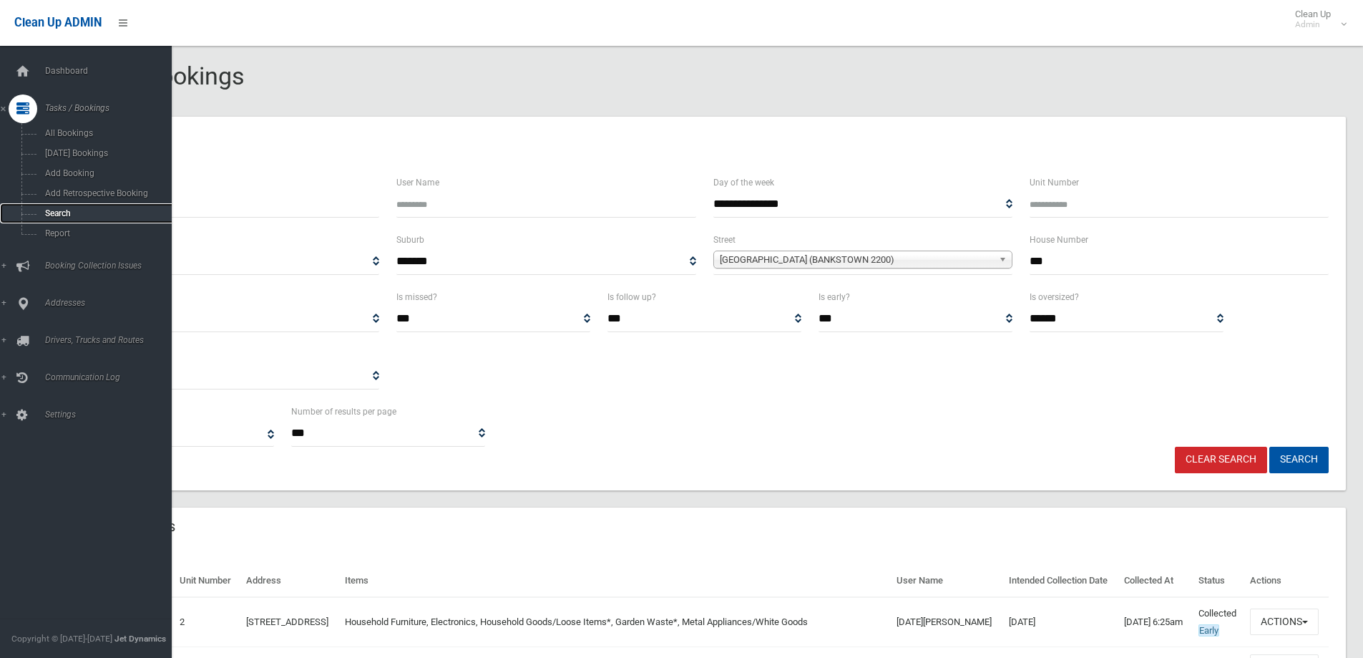
click at [58, 209] on span "Search" at bounding box center [106, 213] width 130 height 10
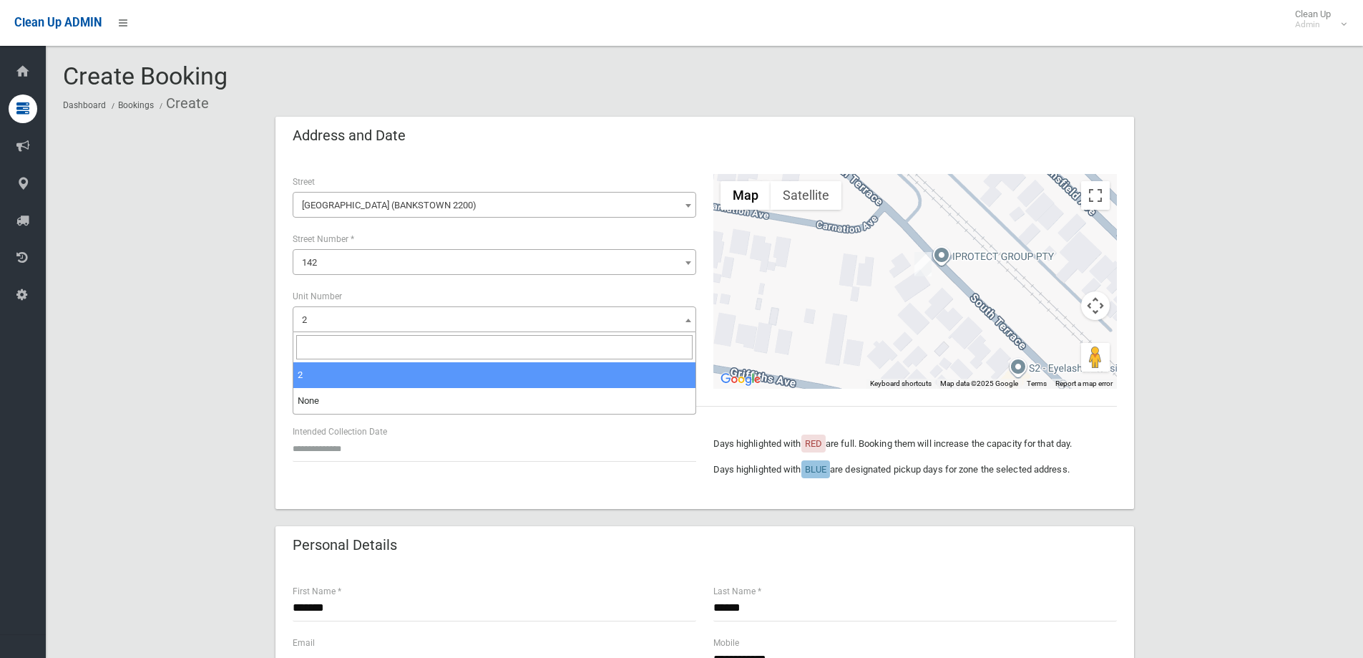
click at [316, 315] on span "2" at bounding box center [494, 320] width 396 height 20
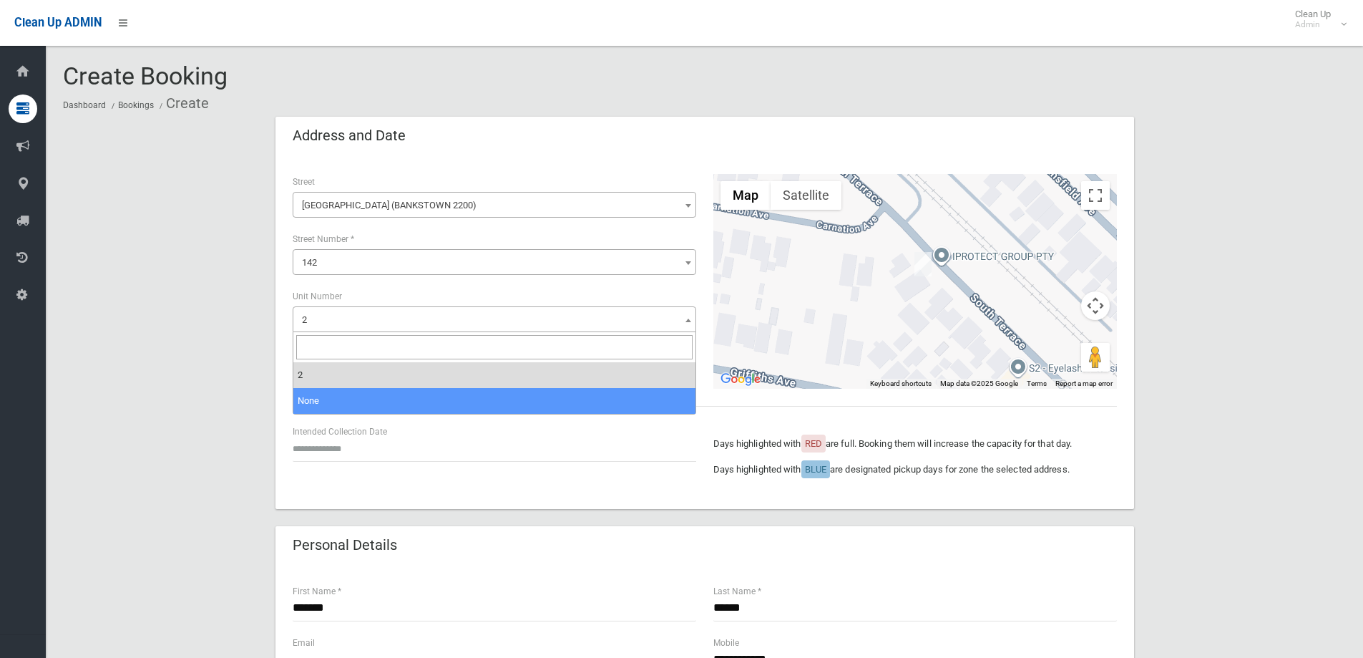
select select "*"
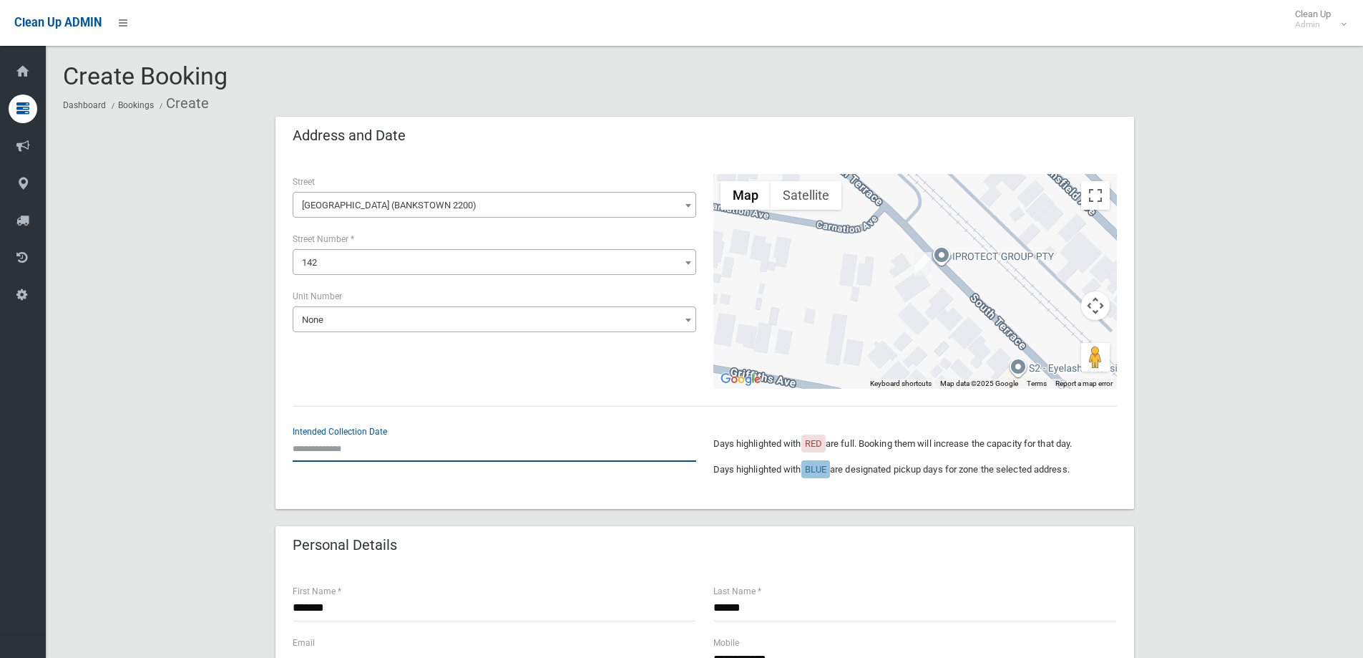
click at [327, 448] on input "text" at bounding box center [495, 448] width 404 height 26
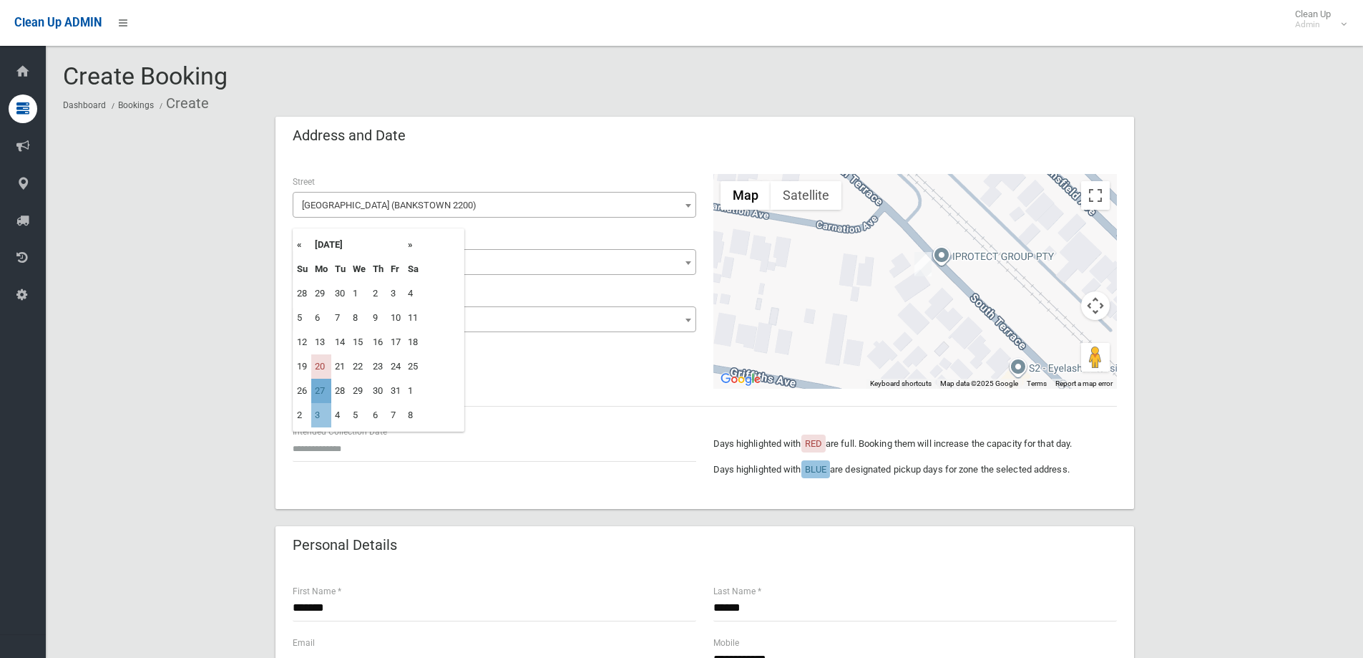
click at [328, 389] on td "27" at bounding box center [321, 391] width 20 height 24
type input "**********"
click at [345, 452] on input "**********" at bounding box center [495, 448] width 404 height 26
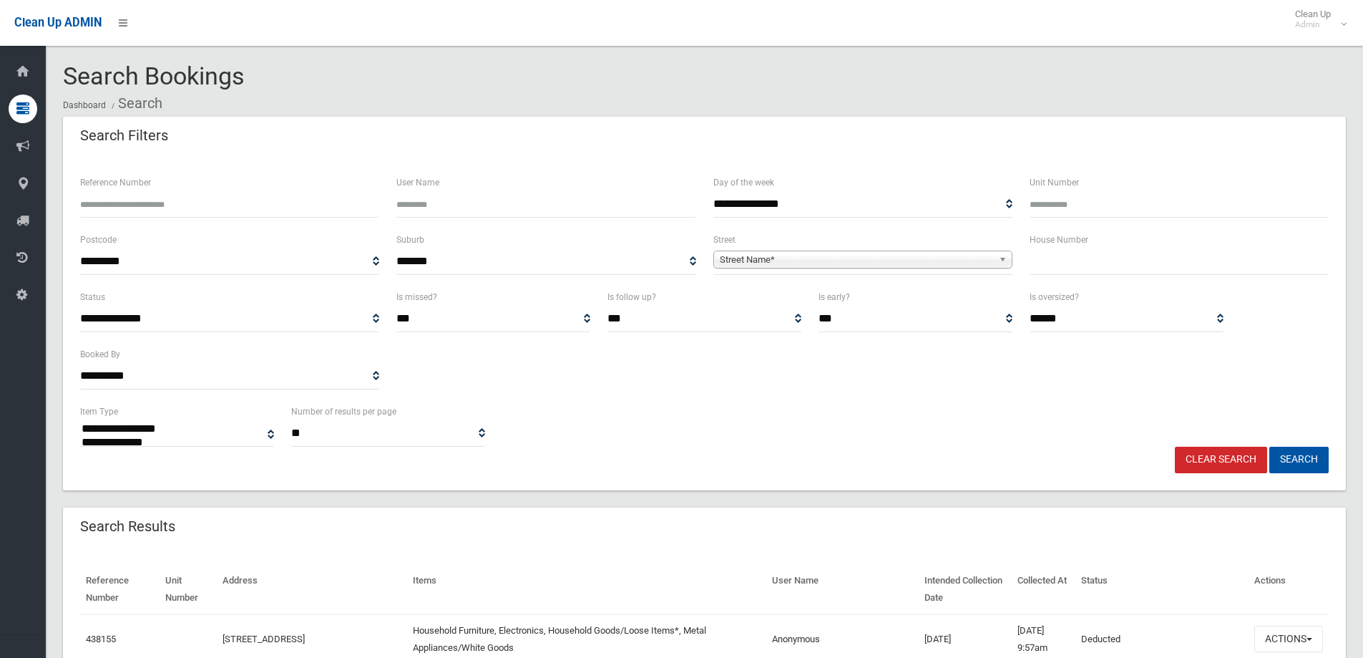
select select
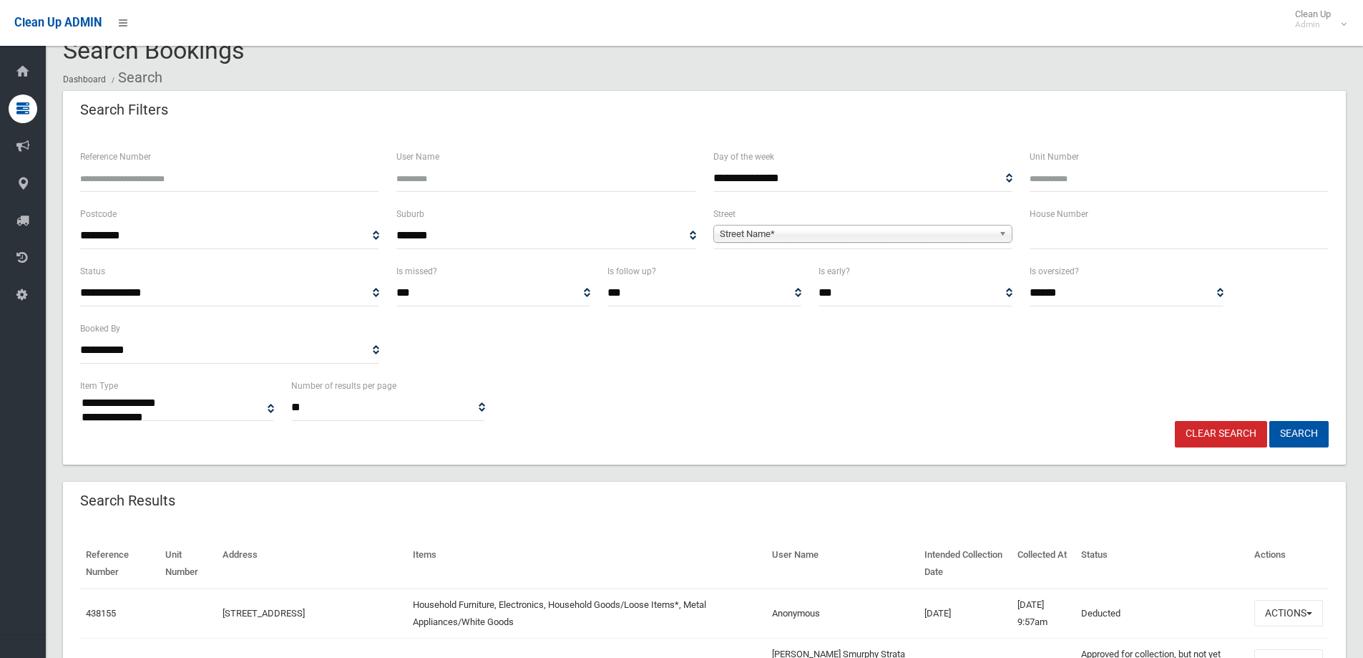
scroll to position [72, 0]
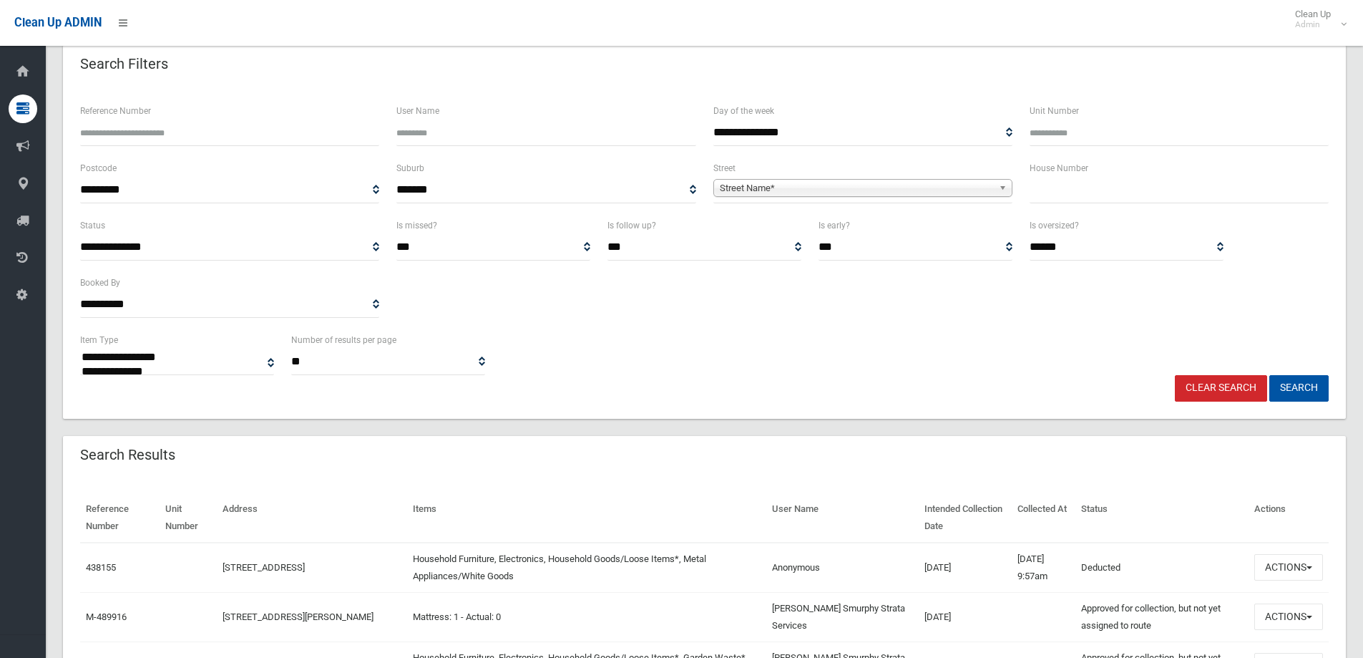
click at [1064, 188] on input "text" at bounding box center [1179, 190] width 299 height 26
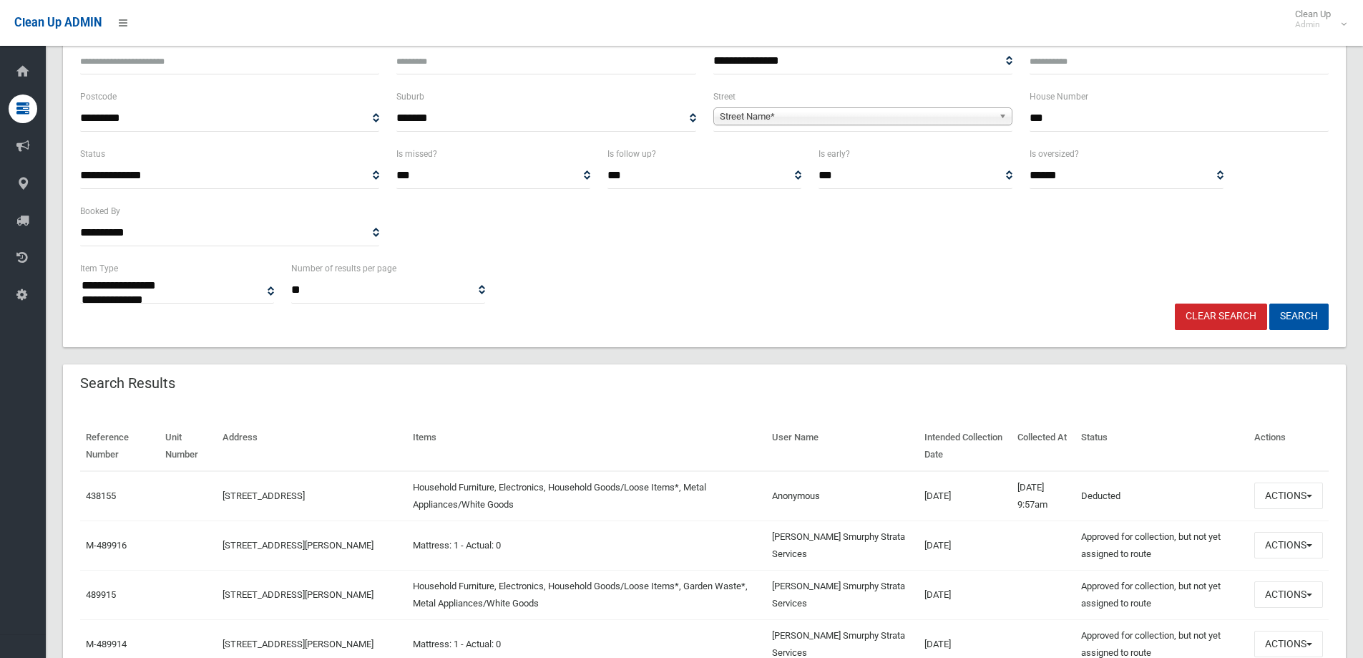
type input "***"
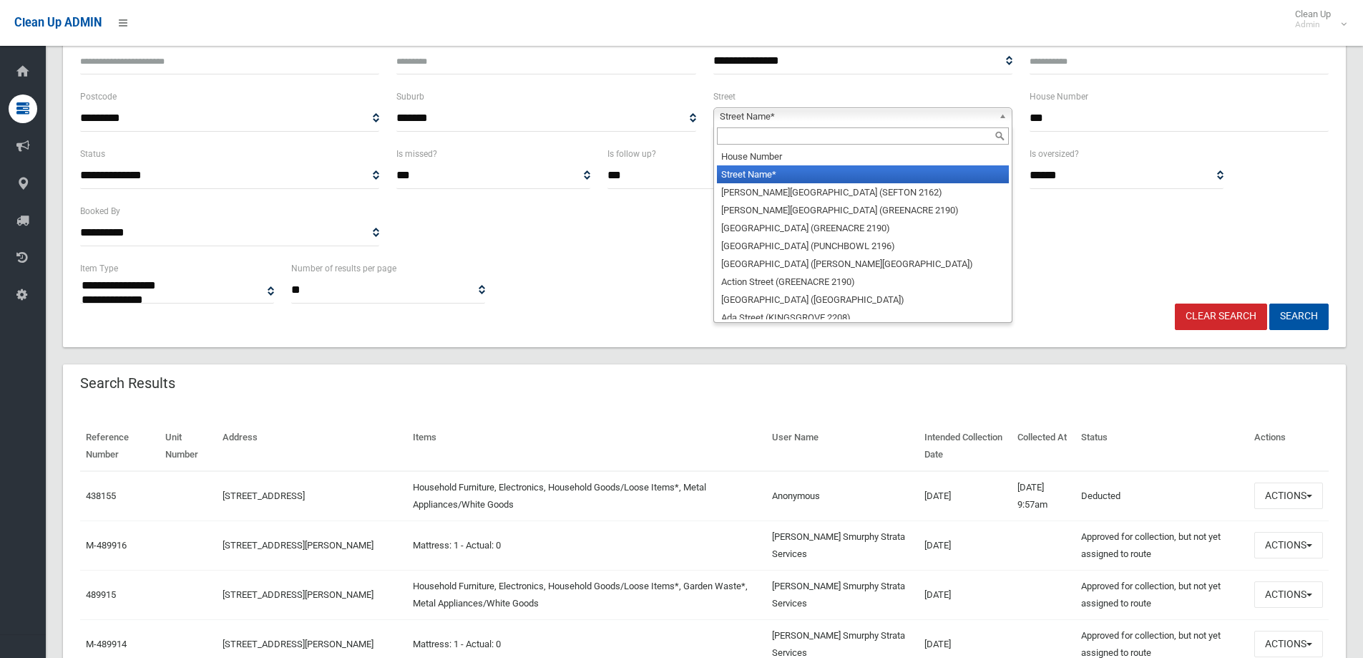
click at [771, 116] on span "Street Name*" at bounding box center [856, 116] width 273 height 17
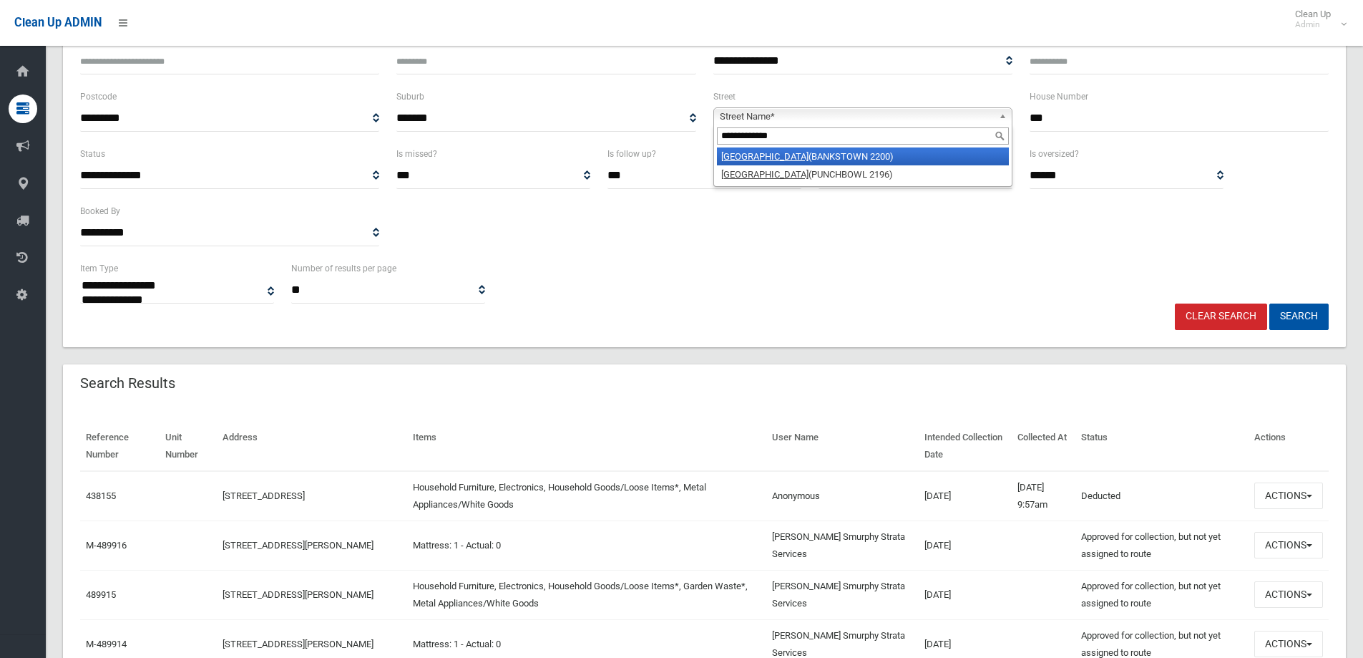
type input "**********"
click at [766, 154] on em "South Terrace" at bounding box center [764, 156] width 87 height 11
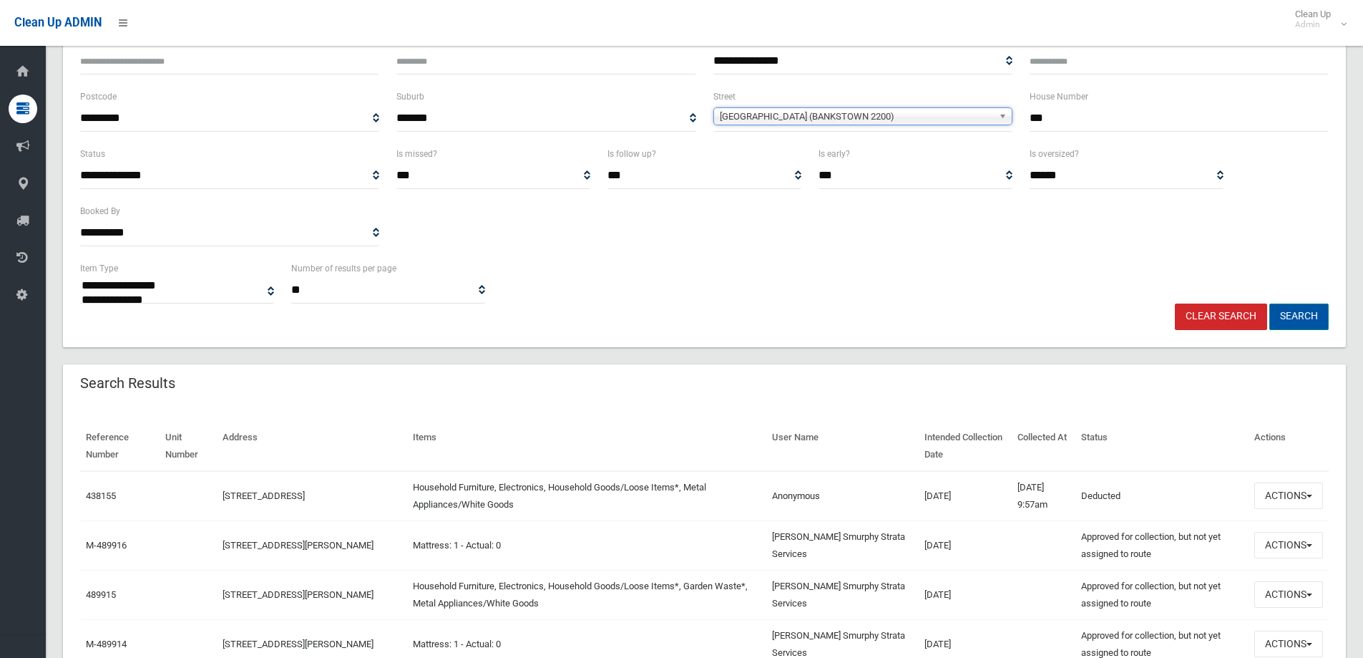
click at [1298, 312] on button "Search" at bounding box center [1298, 316] width 59 height 26
click at [1296, 318] on button "Search" at bounding box center [1298, 316] width 59 height 26
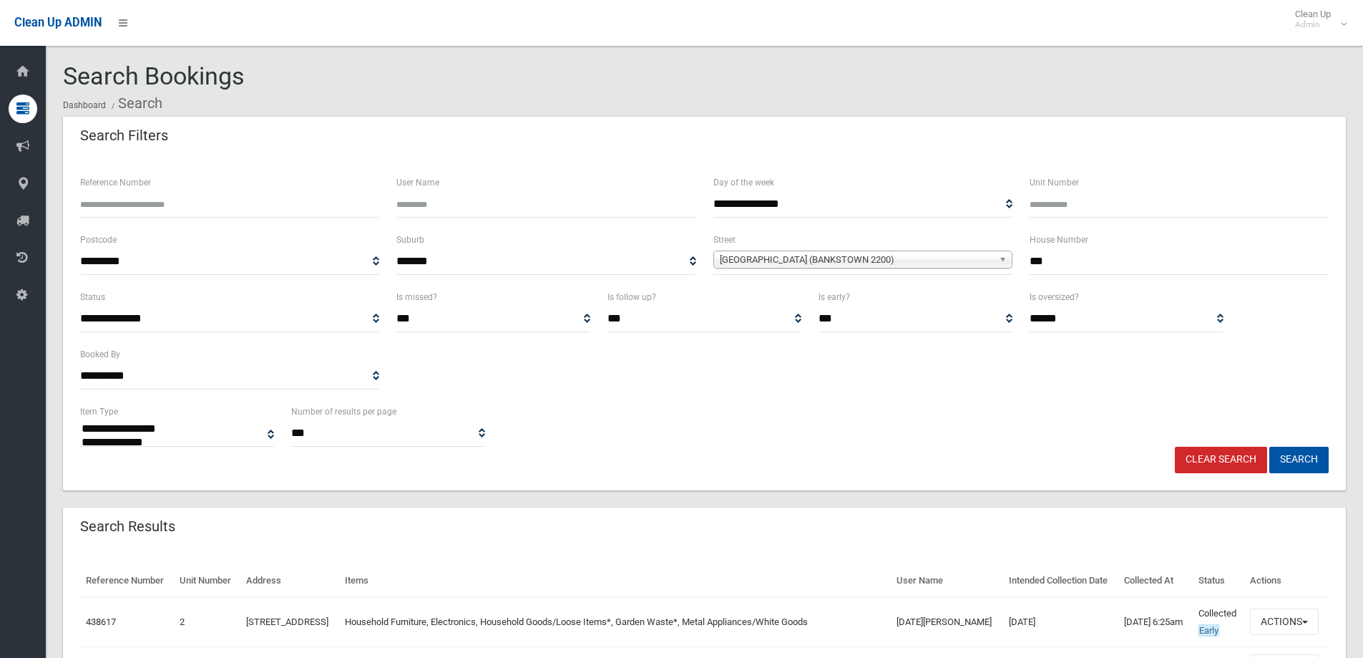
select select
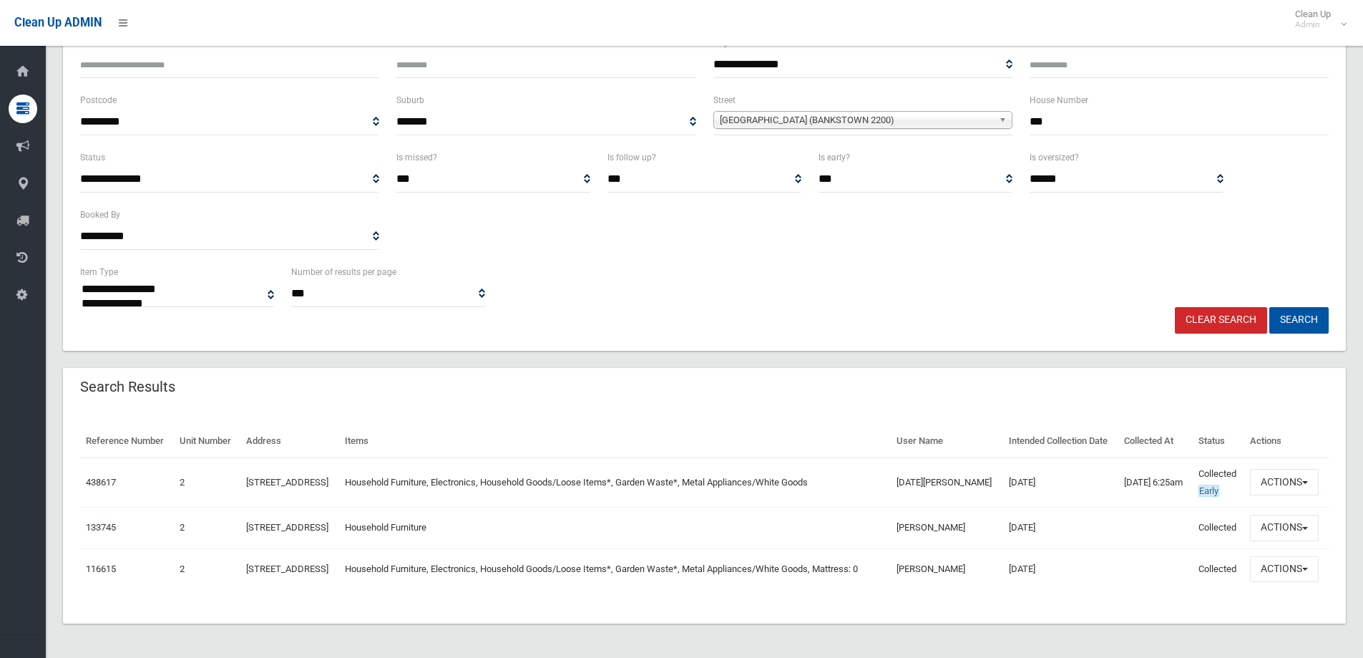
scroll to position [173, 0]
click at [1293, 472] on button "Actions" at bounding box center [1284, 482] width 69 height 26
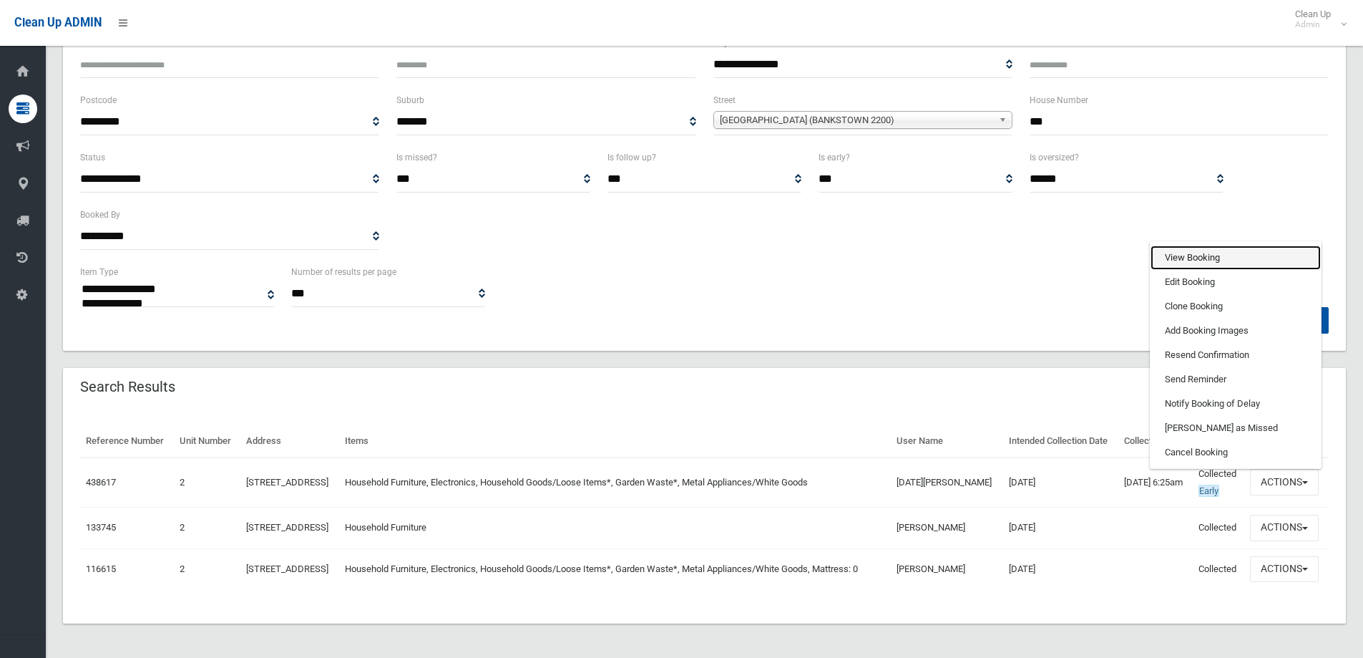
click at [1186, 245] on link "View Booking" at bounding box center [1236, 257] width 170 height 24
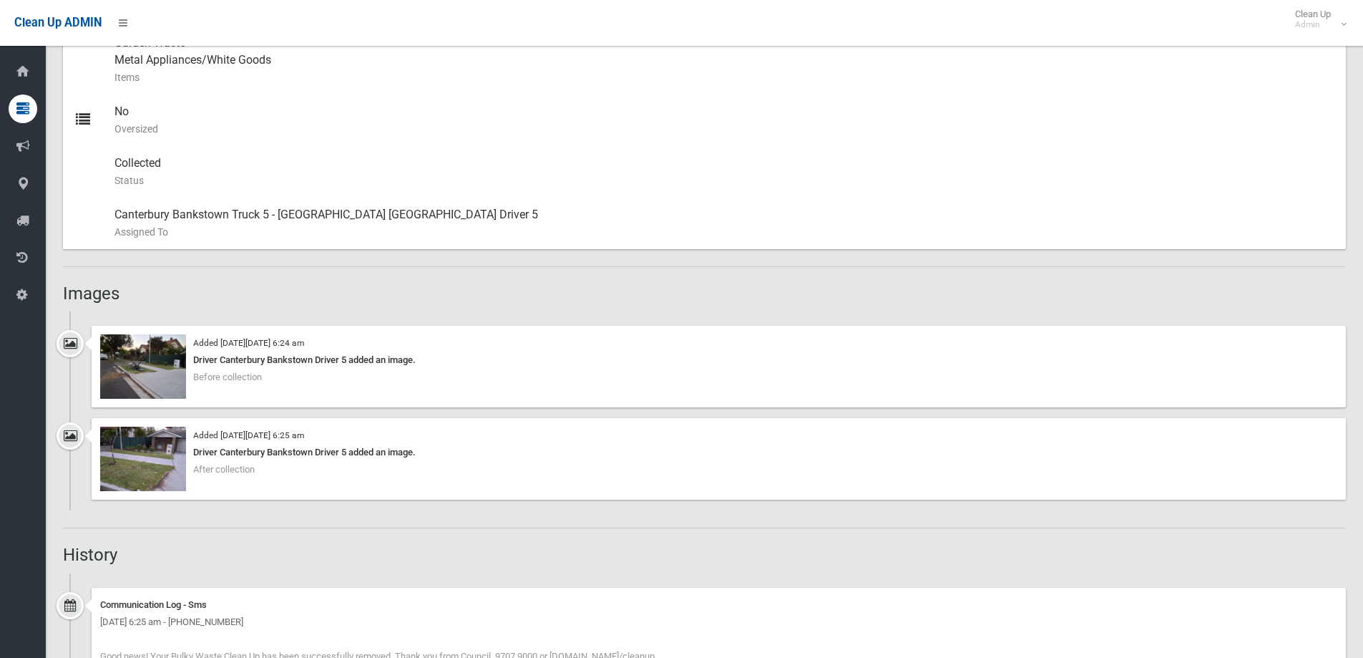
scroll to position [716, 0]
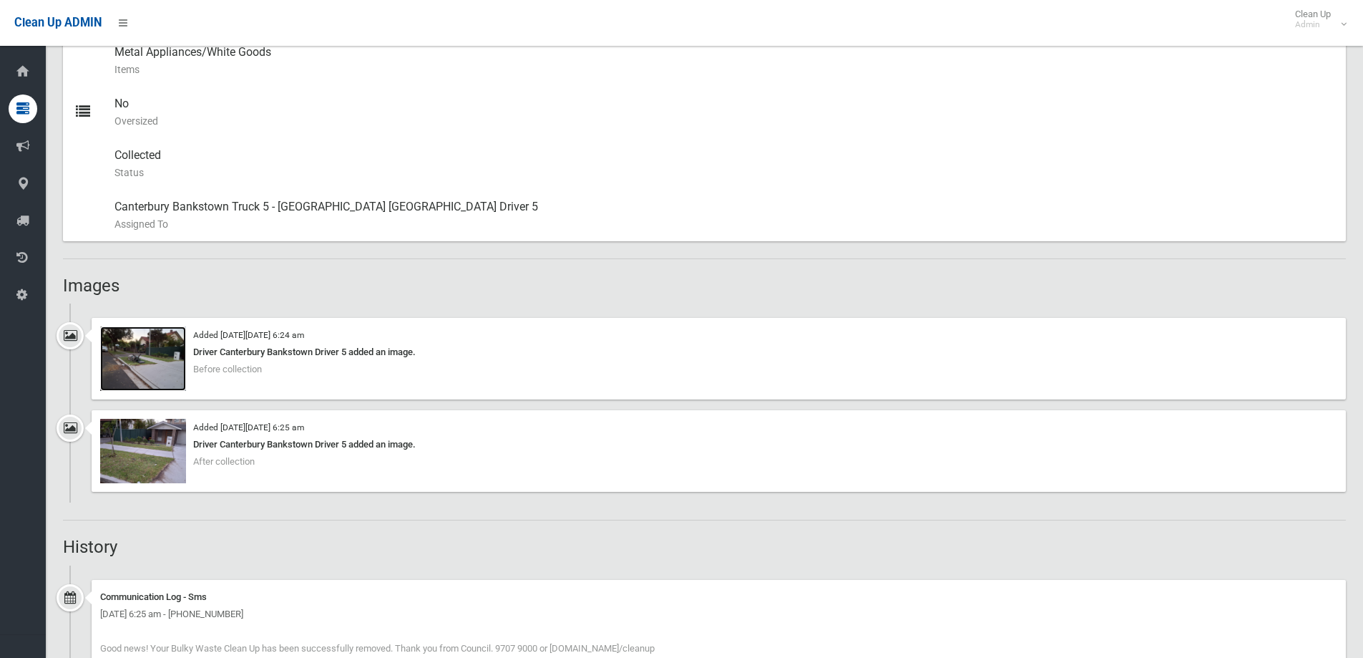
click at [135, 344] on img at bounding box center [143, 358] width 86 height 64
click at [152, 454] on img at bounding box center [143, 451] width 86 height 64
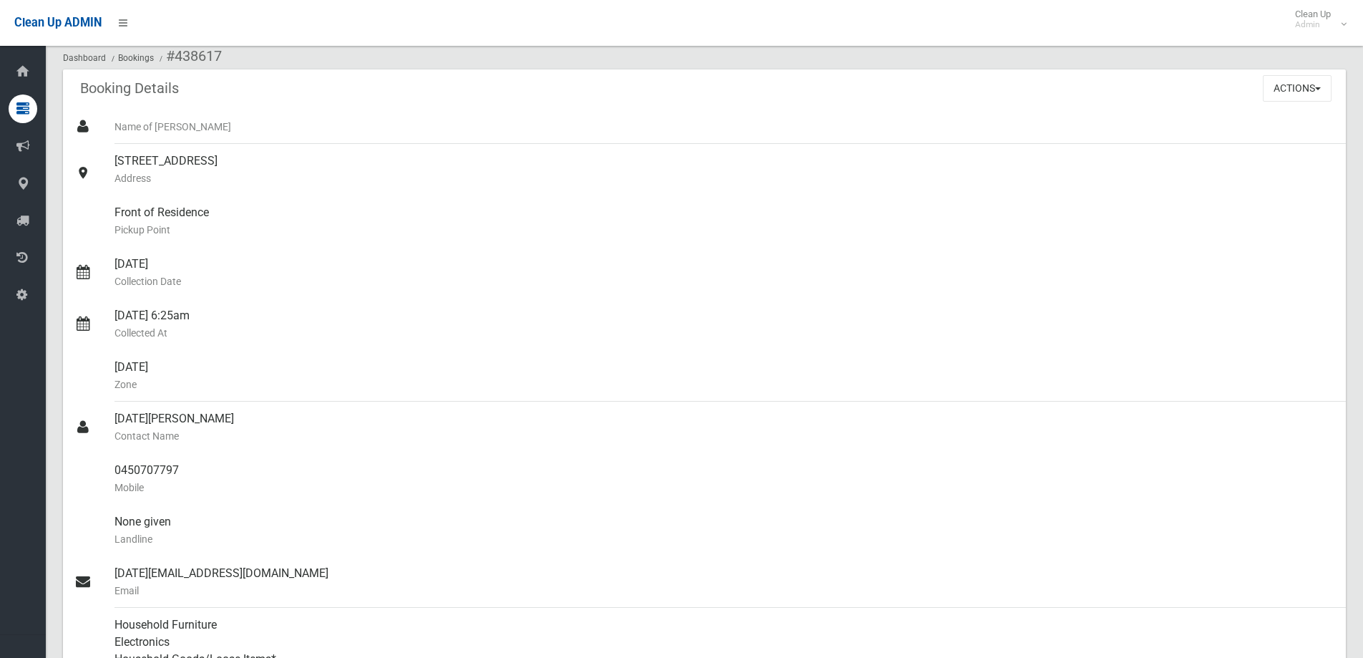
scroll to position [0, 0]
